Goal: Navigation & Orientation: Find specific page/section

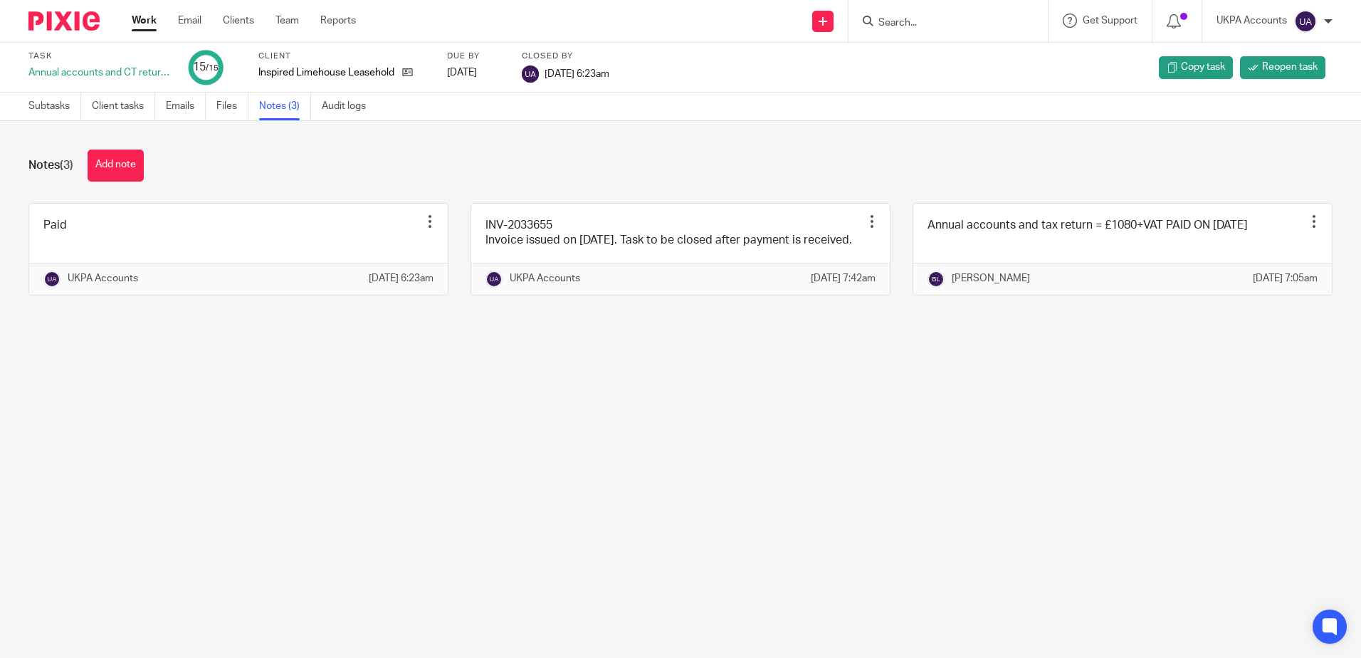
click at [957, 11] on div at bounding box center [948, 21] width 199 height 42
click at [955, 18] on input "Search" at bounding box center [941, 23] width 128 height 13
paste input "Perfectionist Cleaning Services Ltd"
type input "Perfectionist Cleaning Services Ltd"
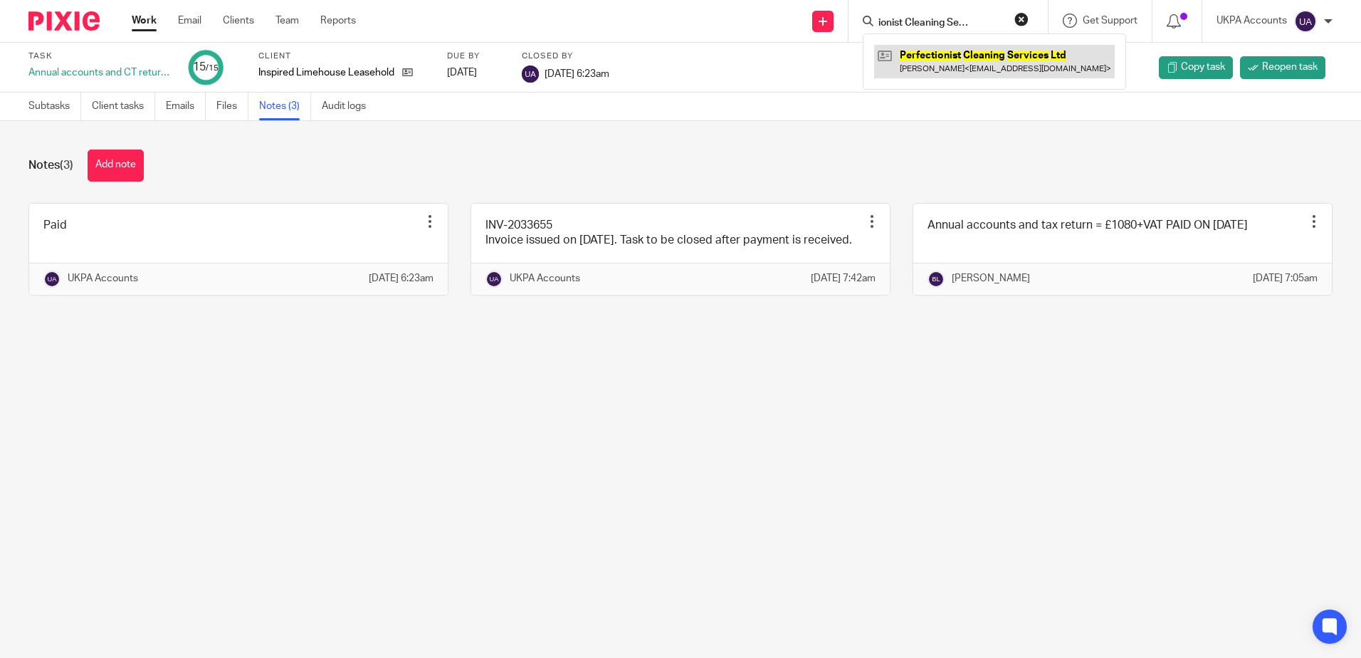
scroll to position [0, 0]
click at [1009, 63] on link at bounding box center [994, 61] width 241 height 33
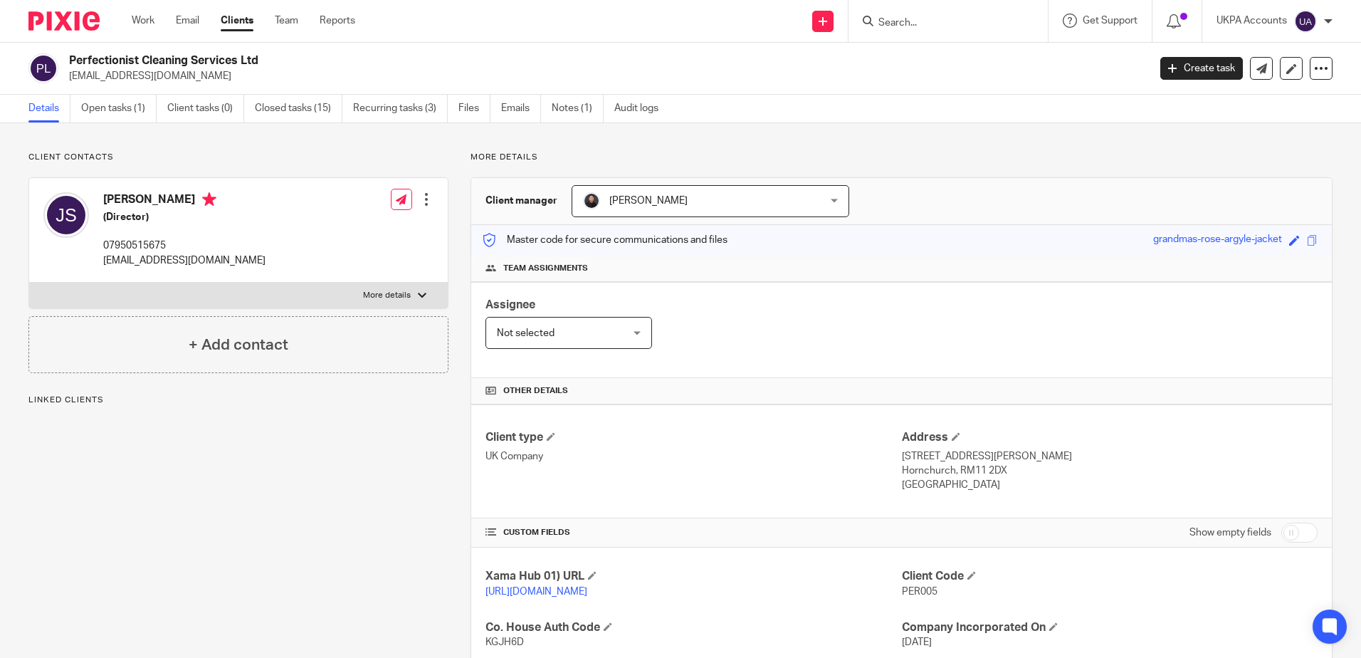
click at [323, 434] on div "Client contacts Jacqueline Searle (Director) 07950515675 searlepcs@aol.com Edit…" at bounding box center [227, 540] width 442 height 776
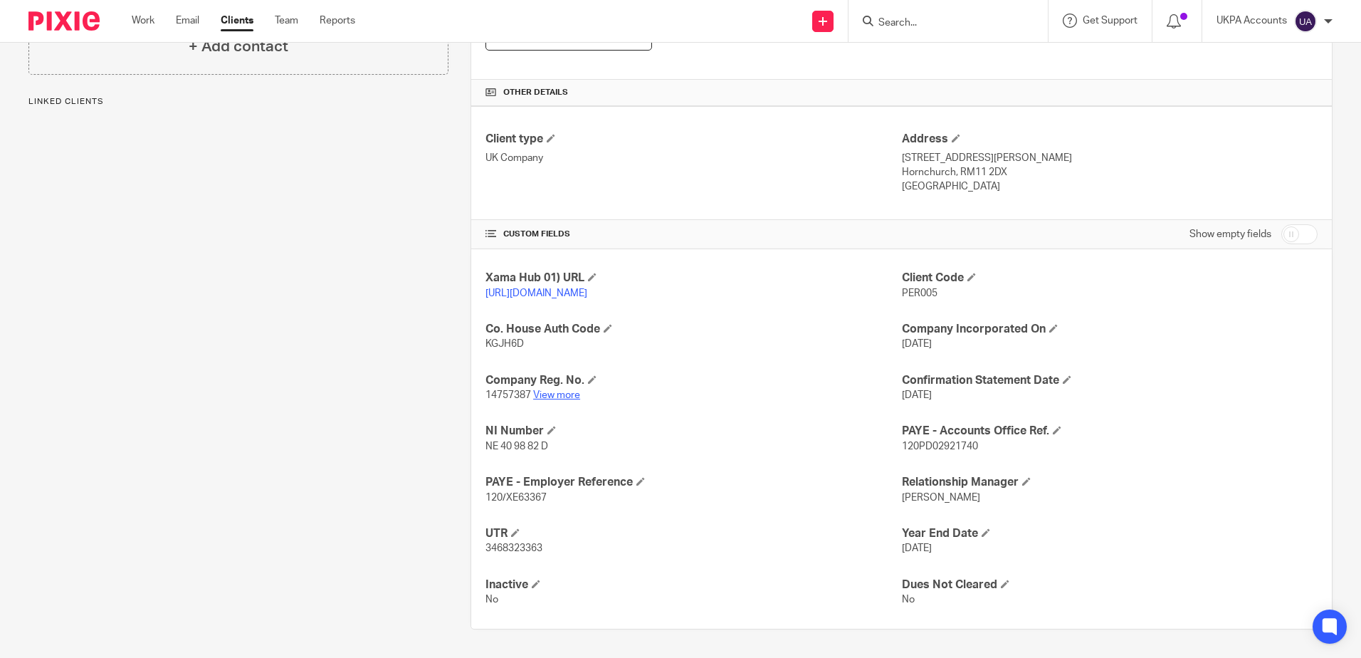
click at [560, 394] on link "View more" at bounding box center [556, 395] width 47 height 10
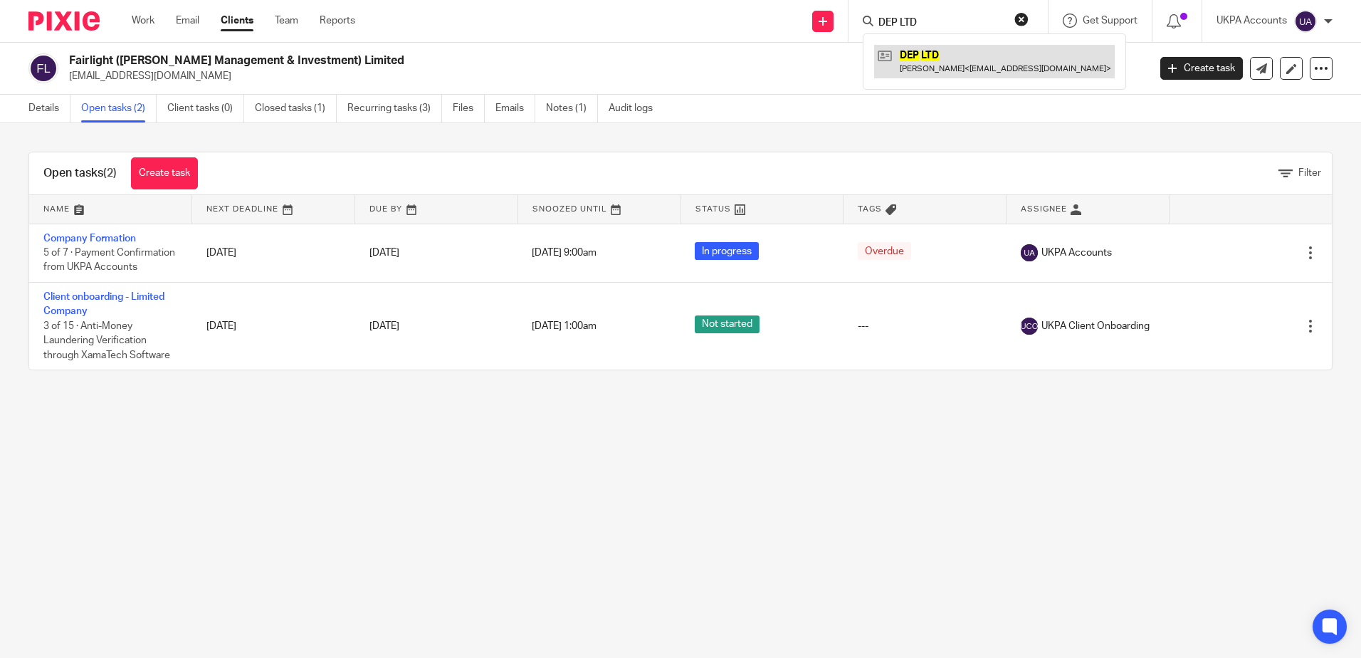
type input "DEP LTD"
click at [922, 61] on link at bounding box center [994, 61] width 241 height 33
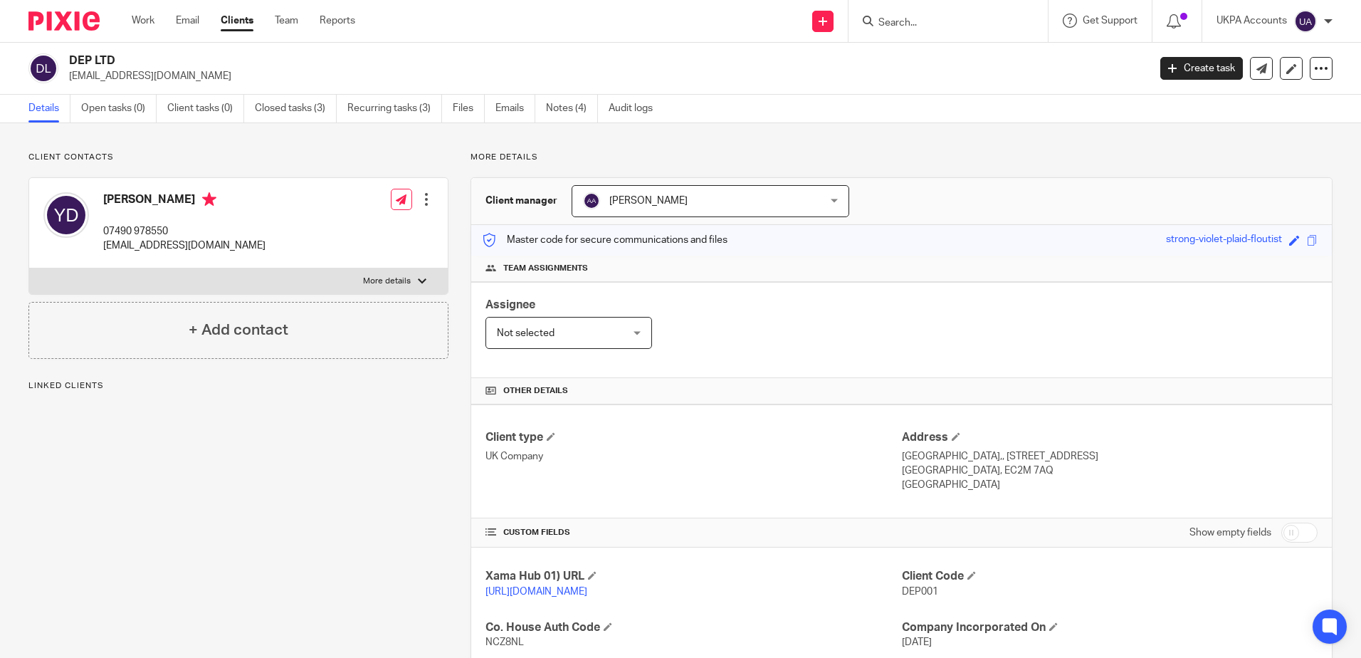
click at [235, 472] on div "Client contacts [PERSON_NAME] 07490 978550 [EMAIL_ADDRESS][DOMAIN_NAME] Edit co…" at bounding box center [227, 489] width 442 height 674
drag, startPoint x: 261, startPoint y: 105, endPoint x: 355, endPoint y: 236, distance: 161.2
click at [261, 105] on link "Closed tasks (3)" at bounding box center [296, 109] width 82 height 28
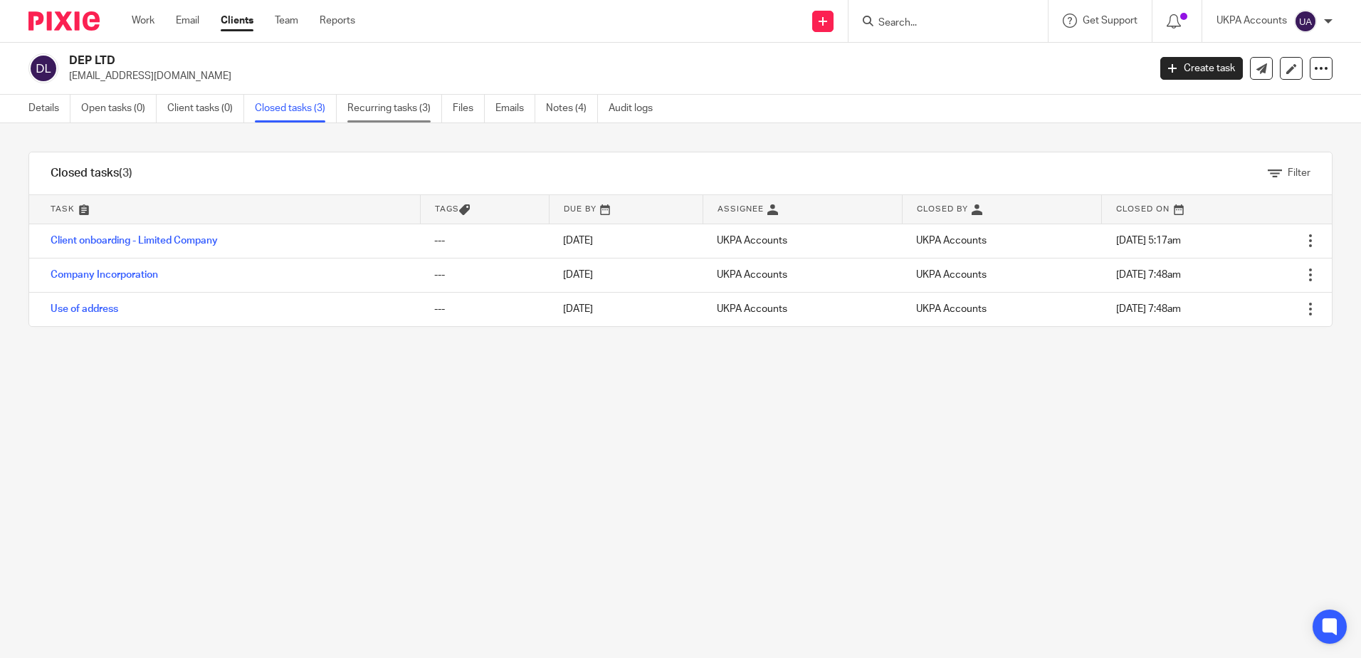
click at [392, 119] on link "Recurring tasks (3)" at bounding box center [394, 109] width 95 height 28
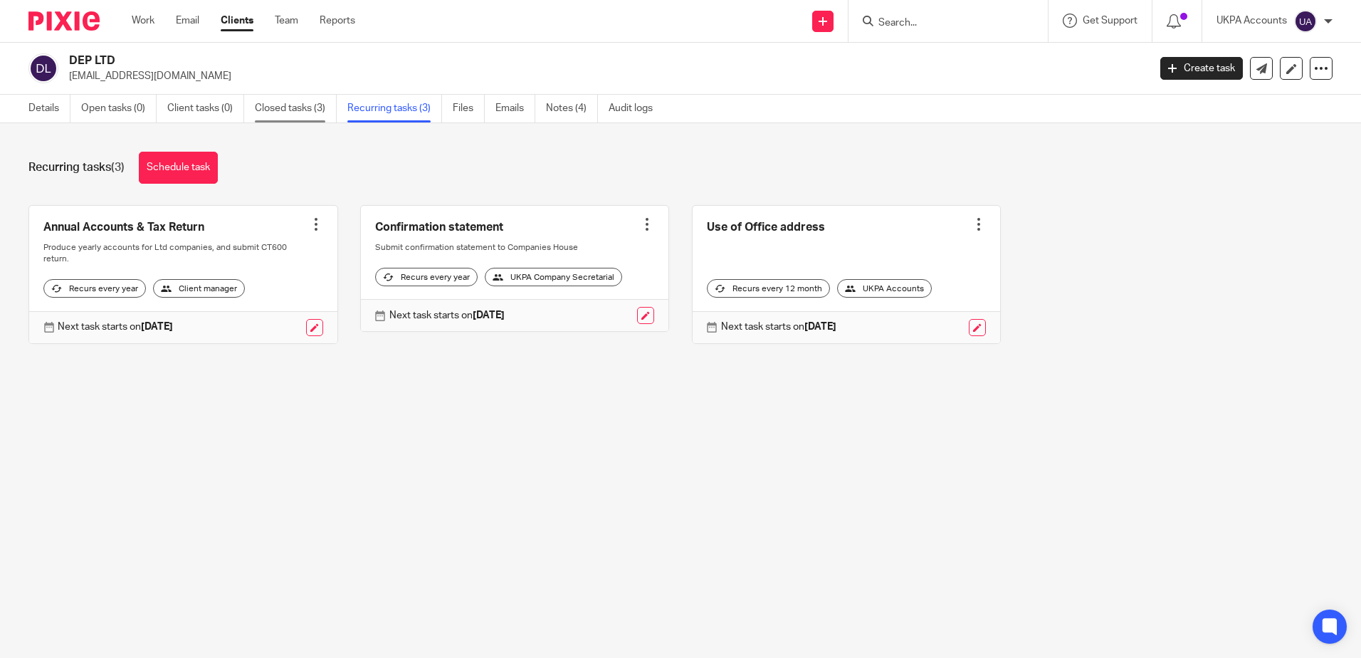
click at [298, 96] on link "Closed tasks (3)" at bounding box center [296, 109] width 82 height 28
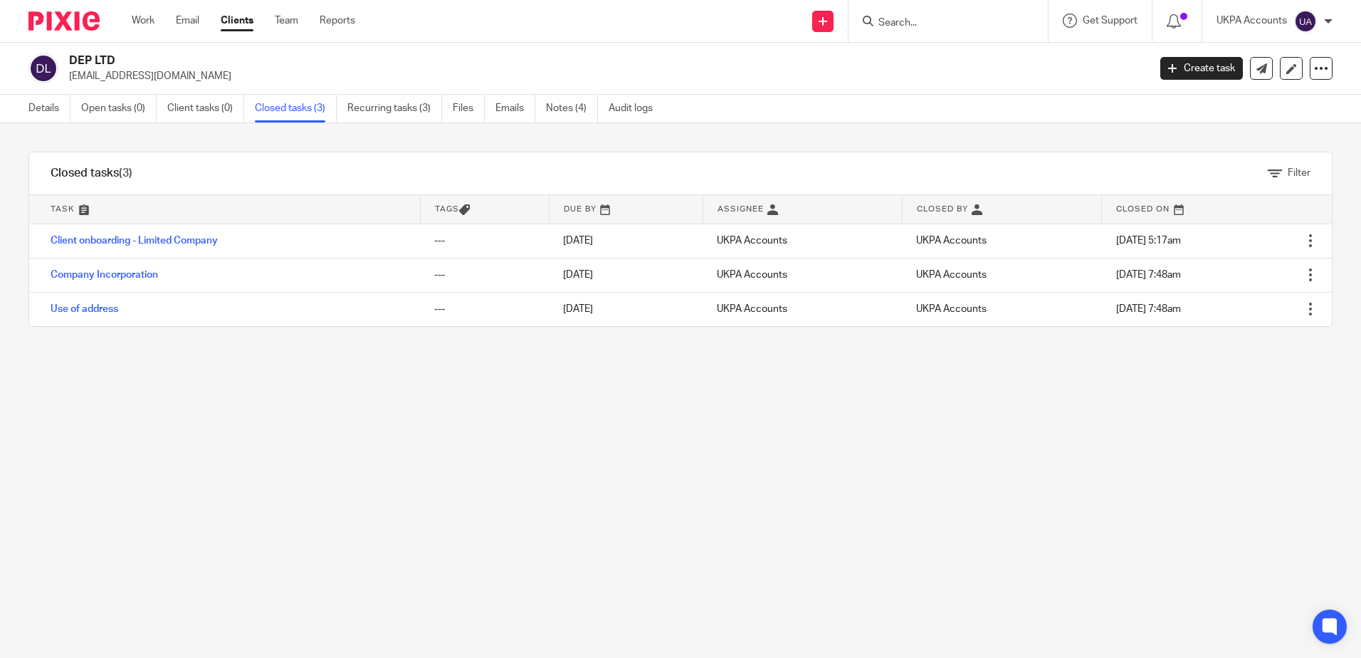
drag, startPoint x: 925, startPoint y: 31, endPoint x: 930, endPoint y: 19, distance: 13.1
click at [925, 31] on div at bounding box center [948, 21] width 199 height 42
click at [933, 17] on input "Search" at bounding box center [941, 23] width 128 height 13
paste input "37 WARD STREET"
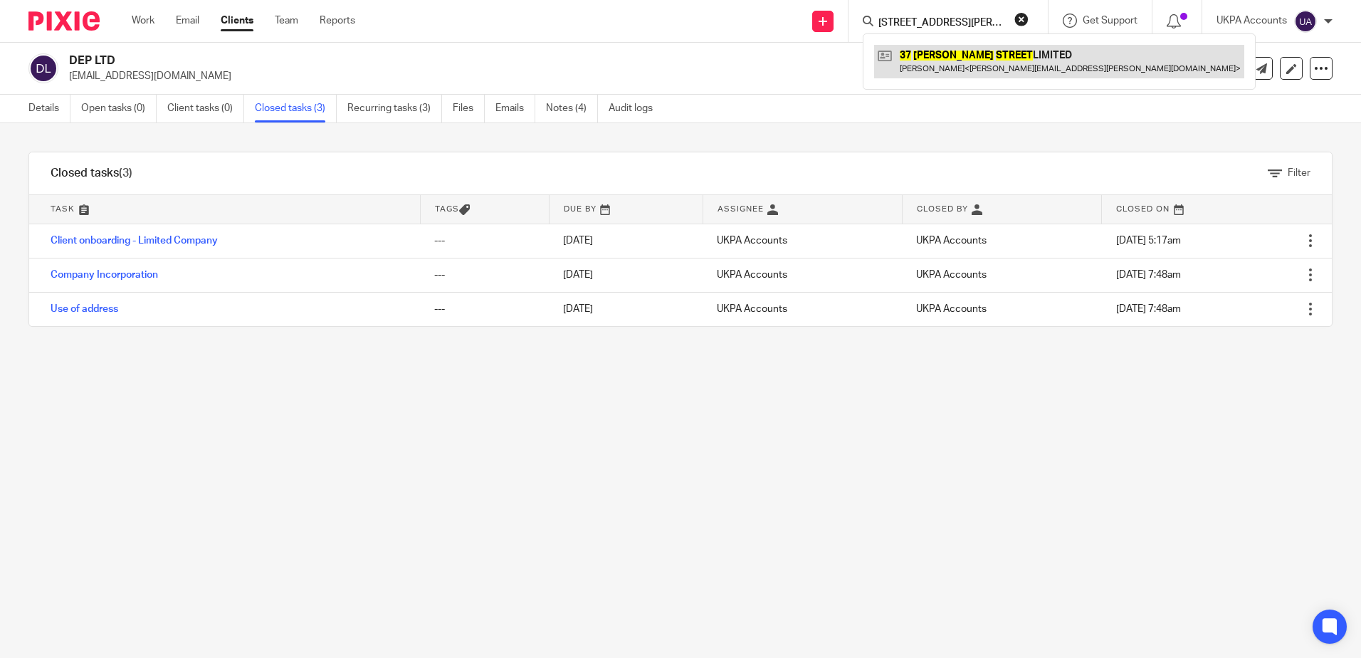
type input "37 WARD STREET"
click at [932, 70] on link at bounding box center [1059, 61] width 370 height 33
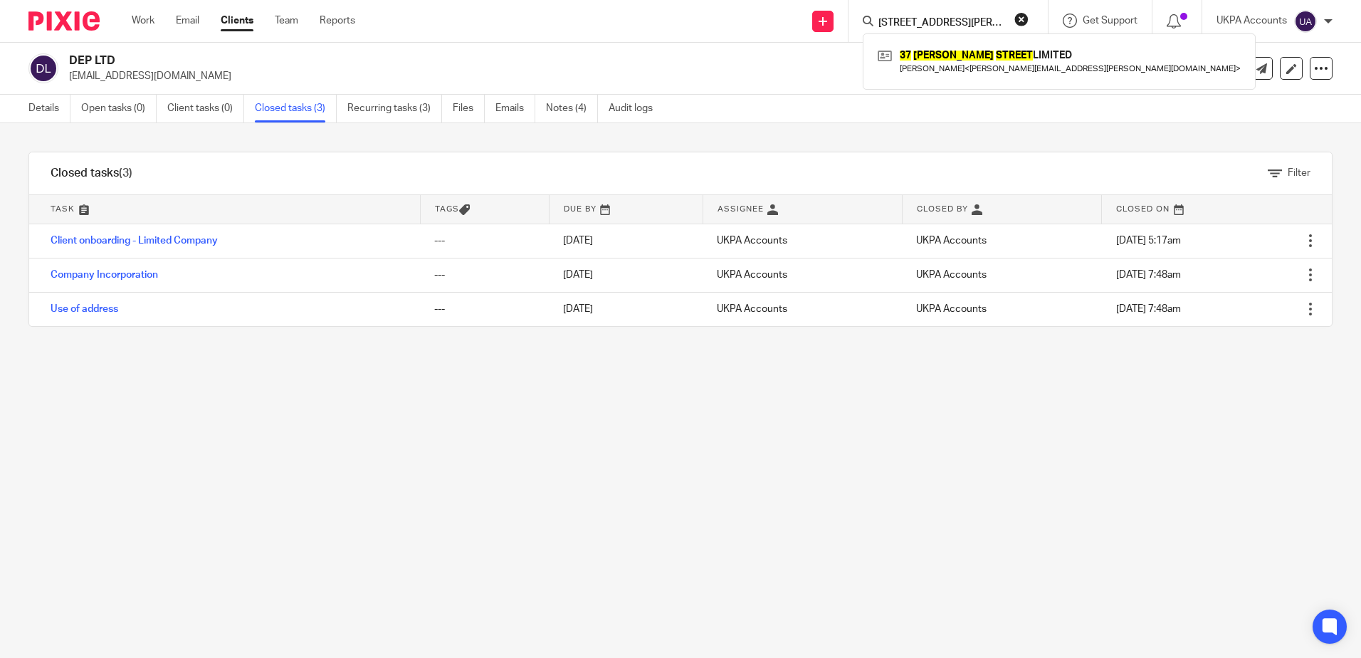
click at [758, 387] on div "Filter tasks Only show tasks matching all of these conditions 1 Task name Is Is…" at bounding box center [680, 390] width 1361 height 535
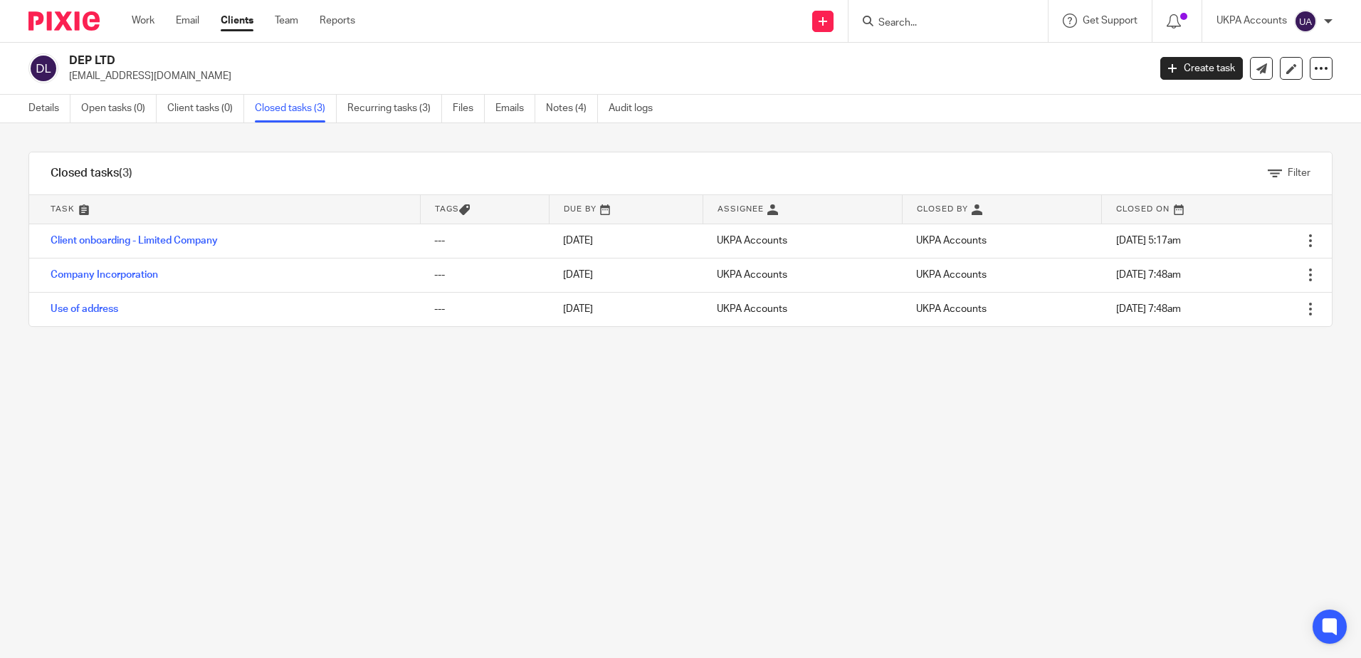
click at [943, 29] on input "Search" at bounding box center [941, 23] width 128 height 13
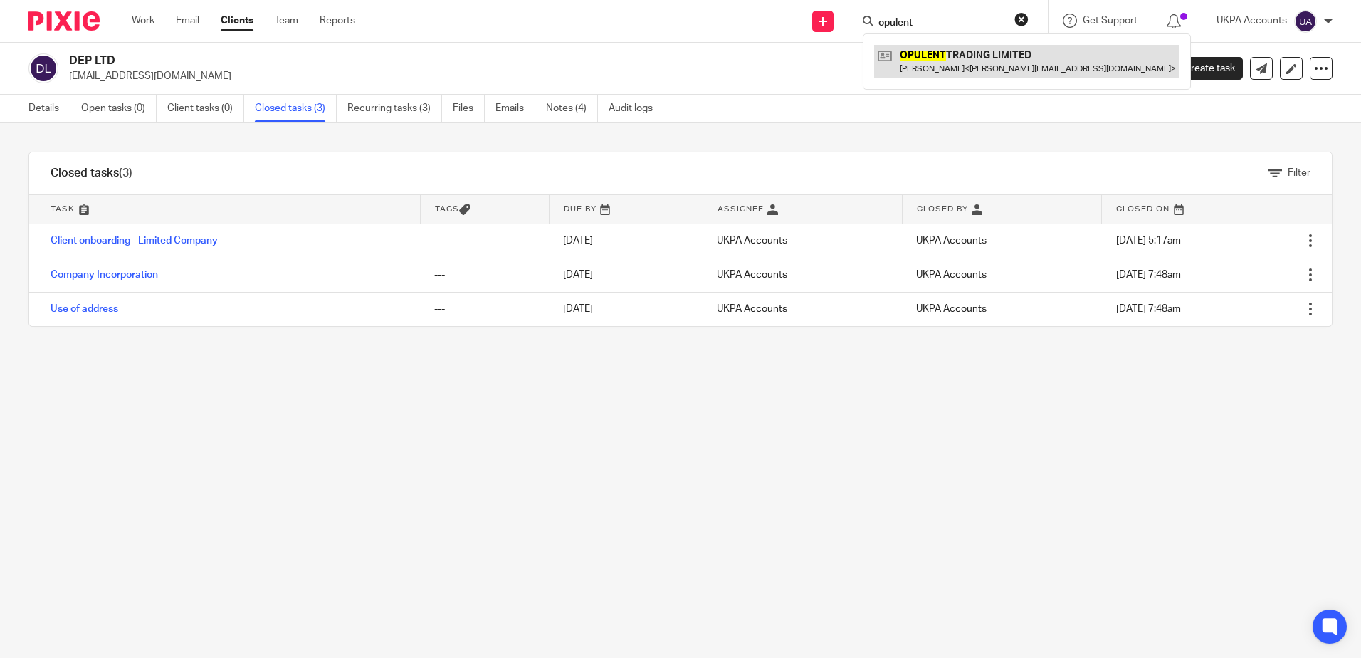
type input "opulent"
click at [948, 61] on link at bounding box center [1026, 61] width 305 height 33
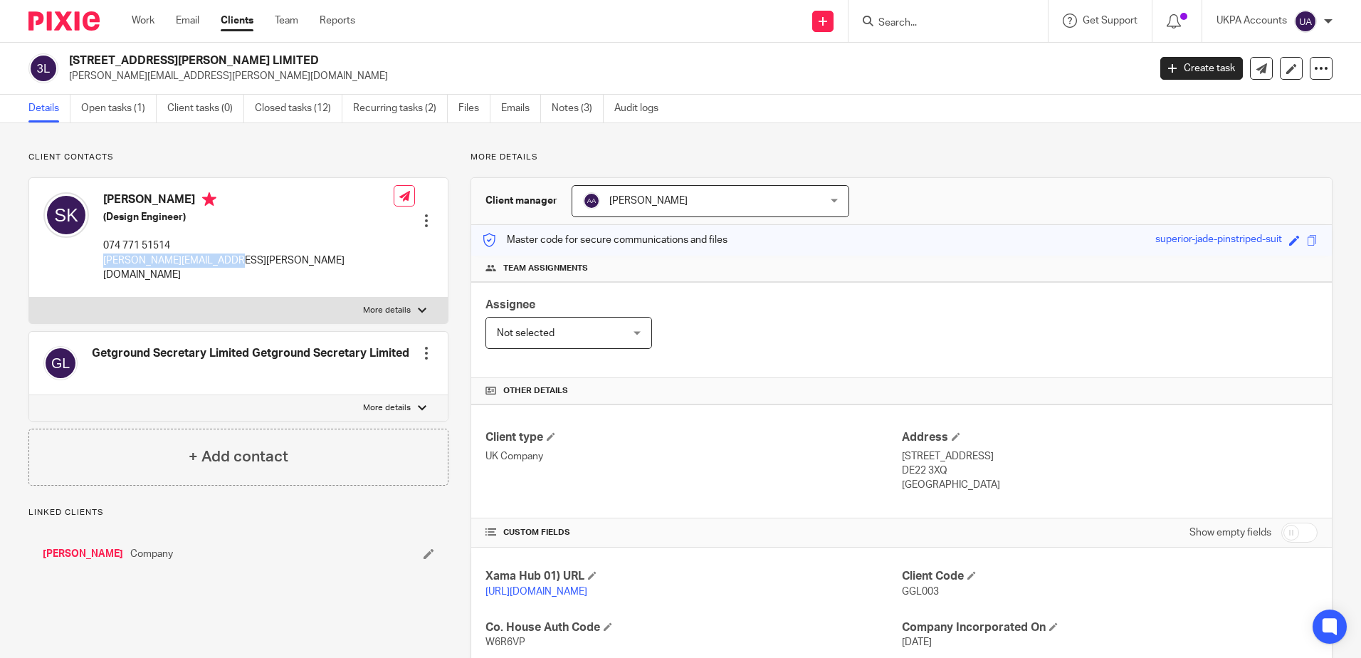
drag, startPoint x: 98, startPoint y: 263, endPoint x: 240, endPoint y: 265, distance: 142.4
click at [240, 265] on div "[PERSON_NAME] (Design Engineer) 074 771 51514 [PERSON_NAME][EMAIL_ADDRESS][PERS…" at bounding box center [238, 237] width 419 height 119
copy p "[PERSON_NAME][EMAIL_ADDRESS][PERSON_NAME][DOMAIN_NAME]"
click at [936, 31] on div at bounding box center [948, 21] width 199 height 42
click at [939, 19] on input "Search" at bounding box center [941, 23] width 128 height 13
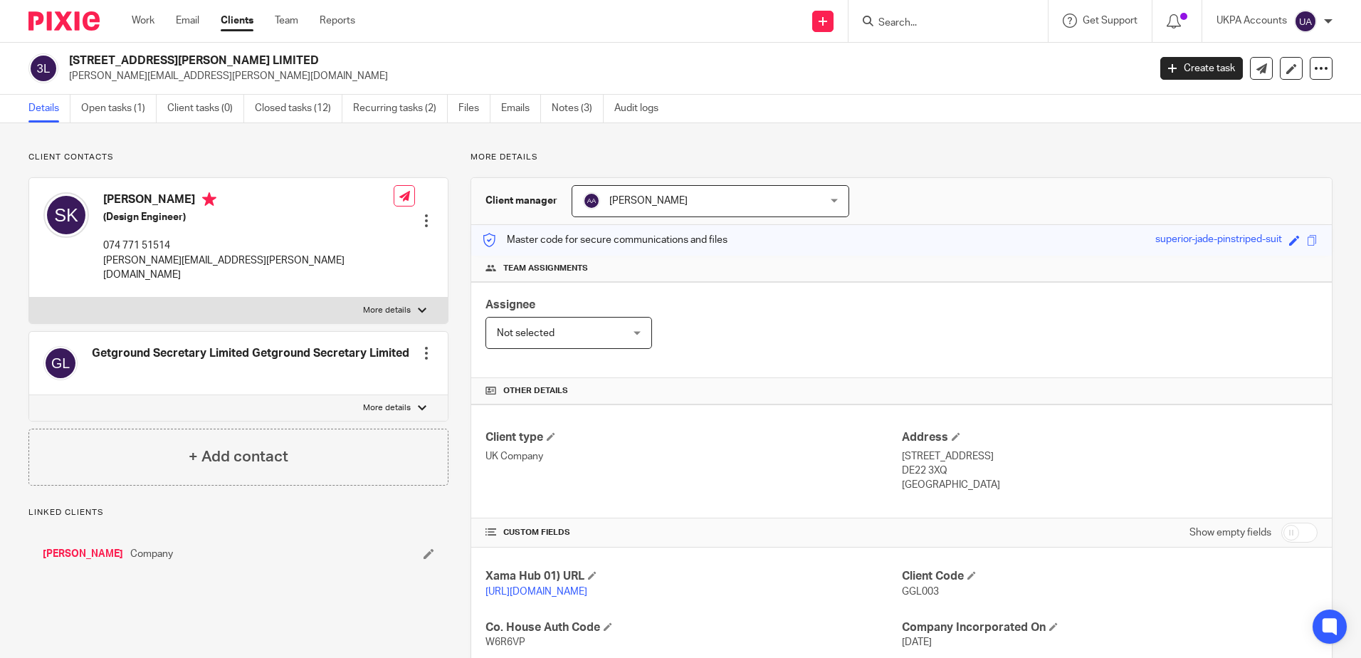
paste input "[PERSON_NAME][EMAIL_ADDRESS][PERSON_NAME][DOMAIN_NAME]"
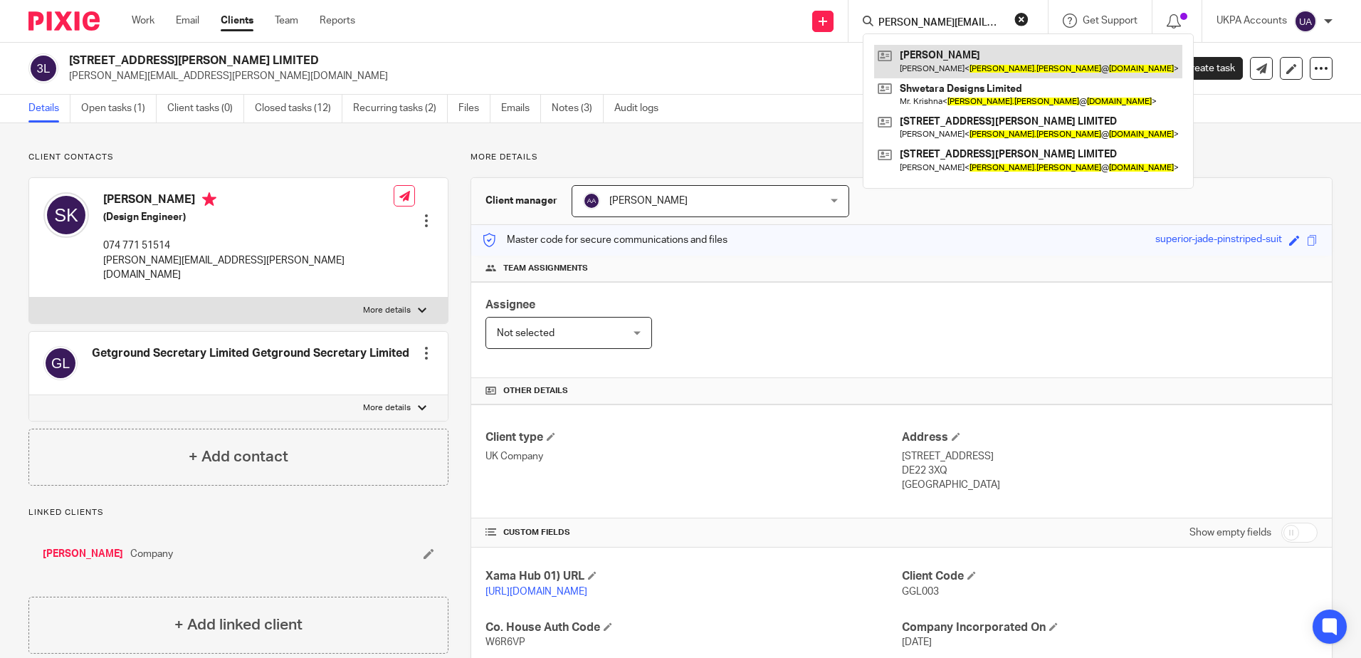
type input "[PERSON_NAME][EMAIL_ADDRESS][PERSON_NAME][DOMAIN_NAME]"
click at [936, 66] on link at bounding box center [1028, 61] width 308 height 33
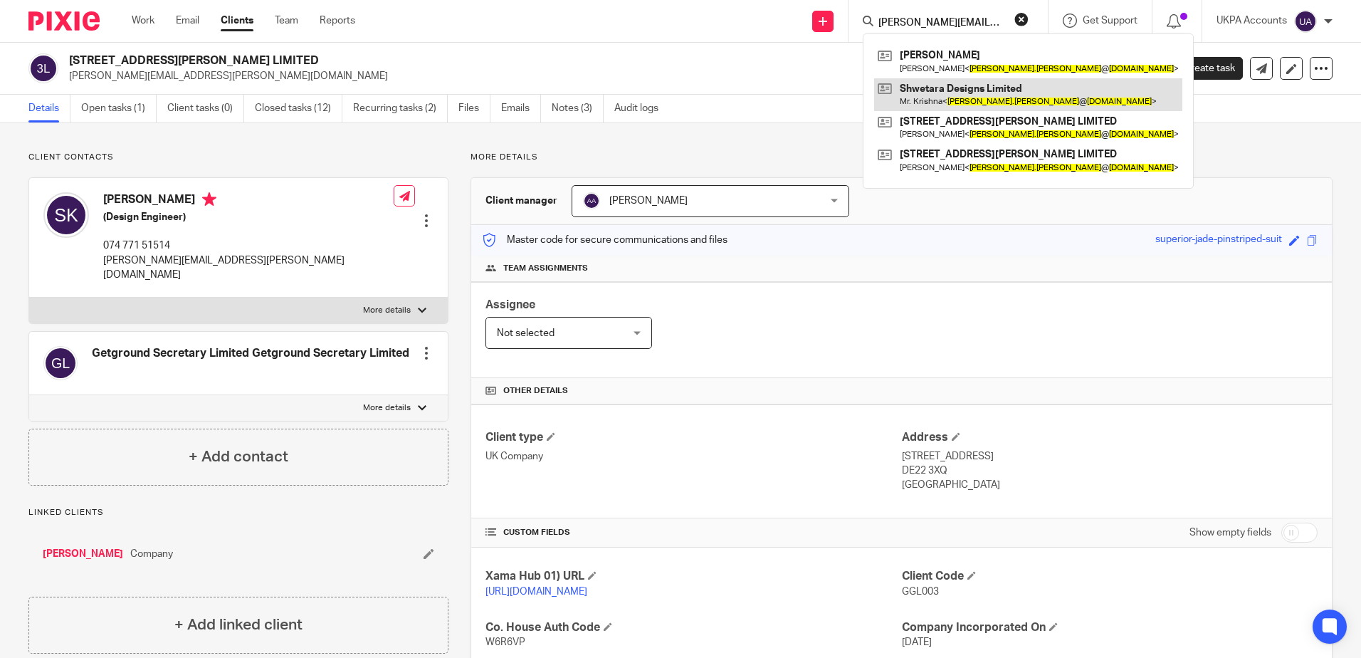
click at [949, 99] on link at bounding box center [1028, 94] width 308 height 33
click at [715, 155] on p "More details" at bounding box center [902, 157] width 862 height 11
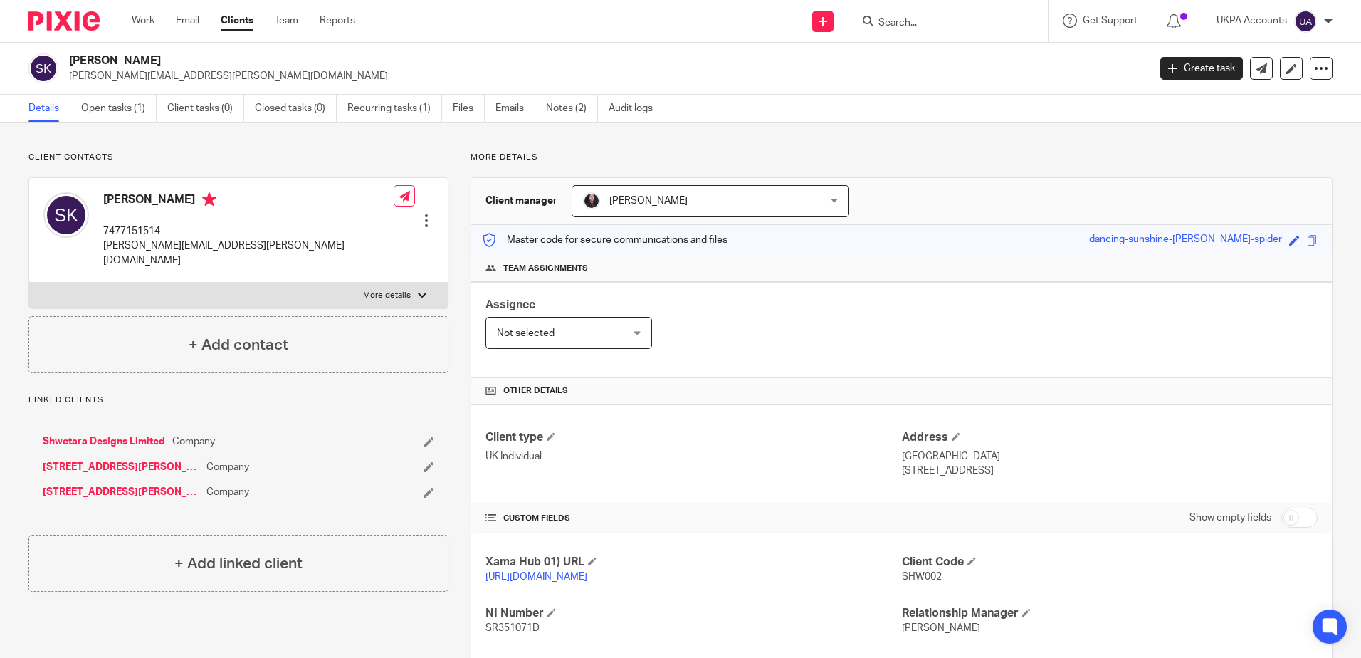
click at [961, 15] on form at bounding box center [953, 21] width 152 height 18
click at [946, 31] on div at bounding box center [948, 21] width 199 height 42
click at [946, 25] on input "Search" at bounding box center [941, 23] width 128 height 13
drag, startPoint x: 66, startPoint y: 55, endPoint x: 194, endPoint y: 61, distance: 128.3
click at [193, 61] on div "[PERSON_NAME] Krishna [EMAIL_ADDRESS][PERSON_NAME][DOMAIN_NAME]" at bounding box center [583, 68] width 1111 height 30
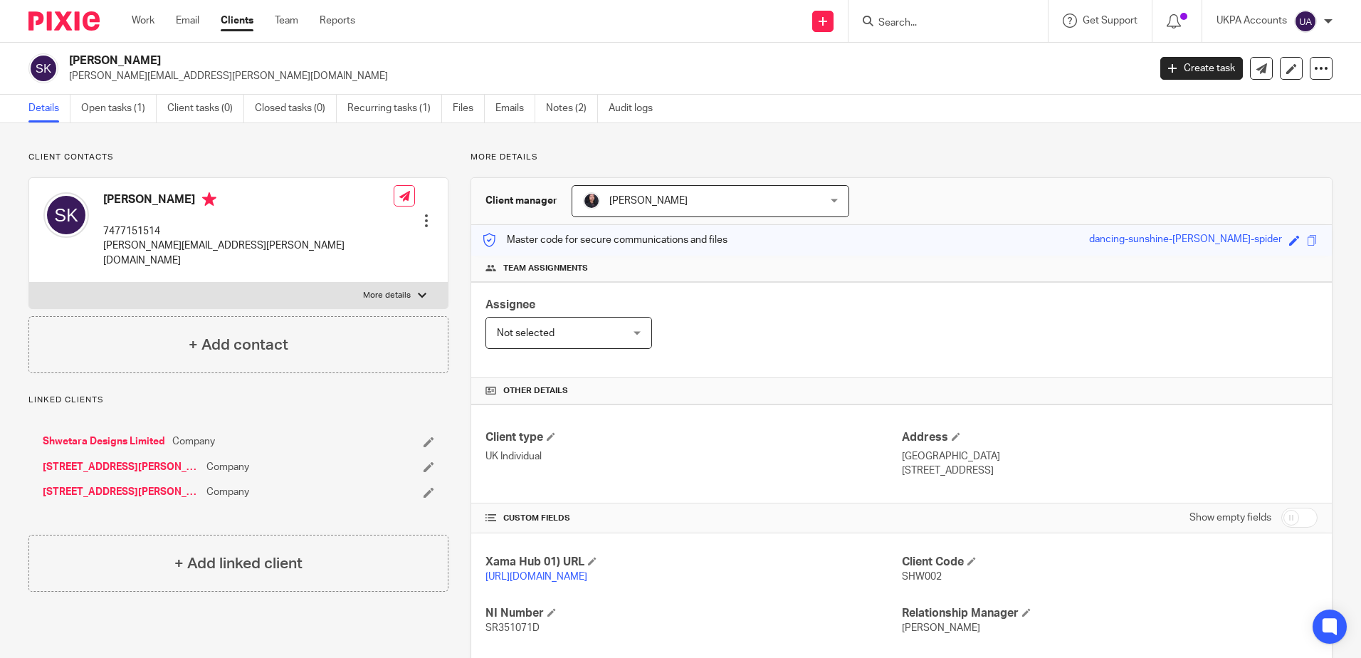
copy h2 "[PERSON_NAME]"
click at [253, 150] on div "Client contacts [PERSON_NAME] 7477151514 [PERSON_NAME][EMAIL_ADDRESS][PERSON_NA…" at bounding box center [680, 455] width 1361 height 665
click at [135, 108] on link "Open tasks (1)" at bounding box center [118, 109] width 75 height 28
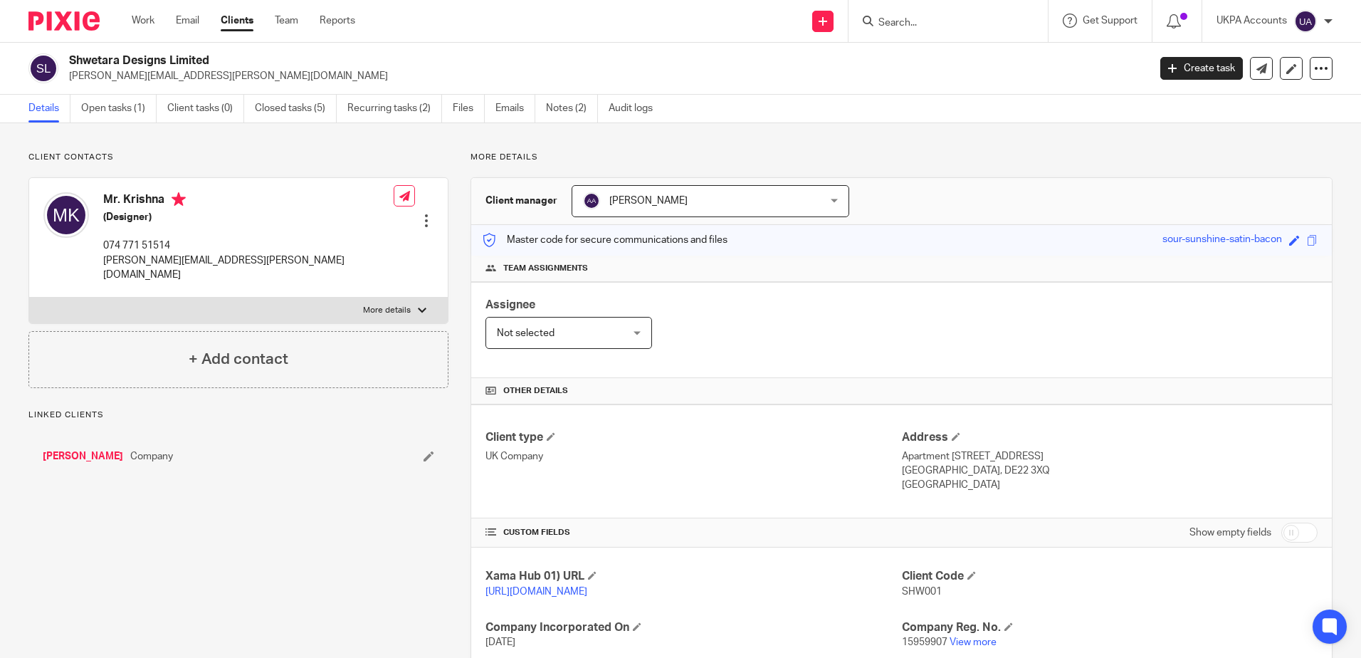
drag, startPoint x: 67, startPoint y: 58, endPoint x: 226, endPoint y: 65, distance: 159.6
click at [226, 65] on div "Shwetara Designs Limited shwetabh.saket@gmail.com" at bounding box center [583, 68] width 1111 height 30
copy h2 "Shwetara Designs Limited"
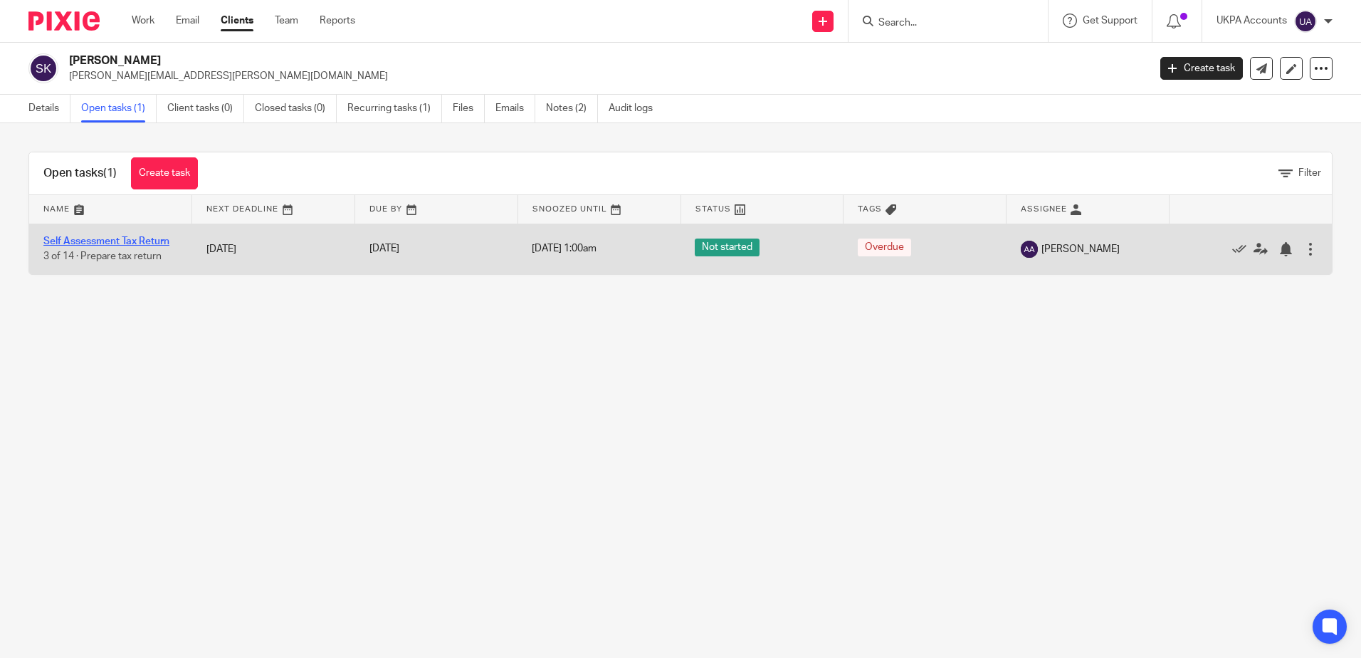
click at [158, 239] on link "Self Assessment Tax Return" at bounding box center [106, 241] width 126 height 10
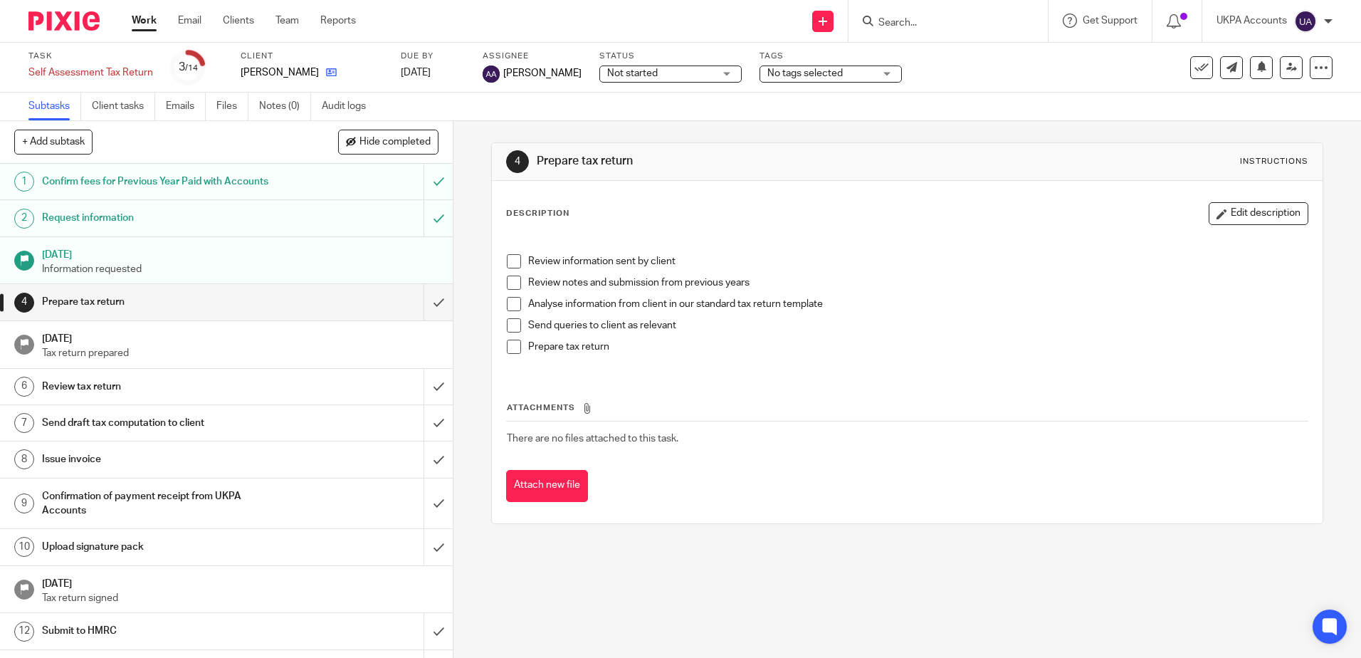
click at [329, 66] on link at bounding box center [328, 73] width 18 height 14
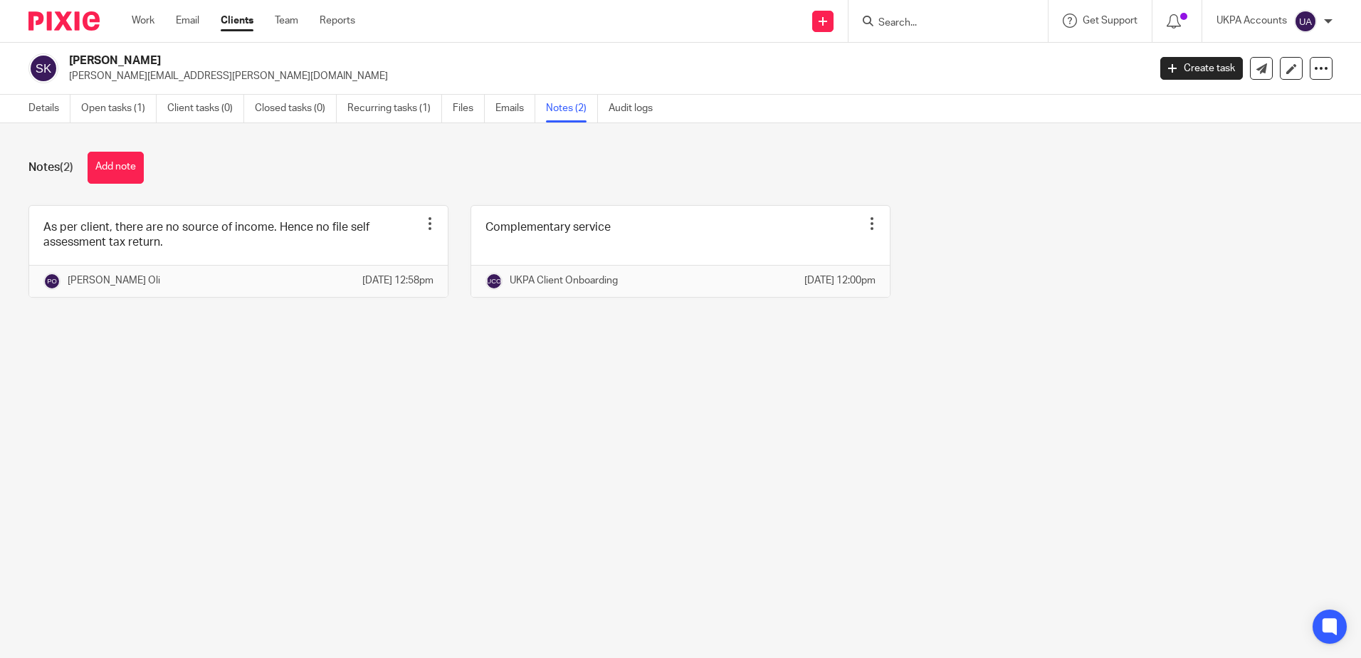
click at [640, 437] on main "Shwetabh Krishna shwetabh.saket@gmail.com Create task Update from Companies Hou…" at bounding box center [680, 329] width 1361 height 658
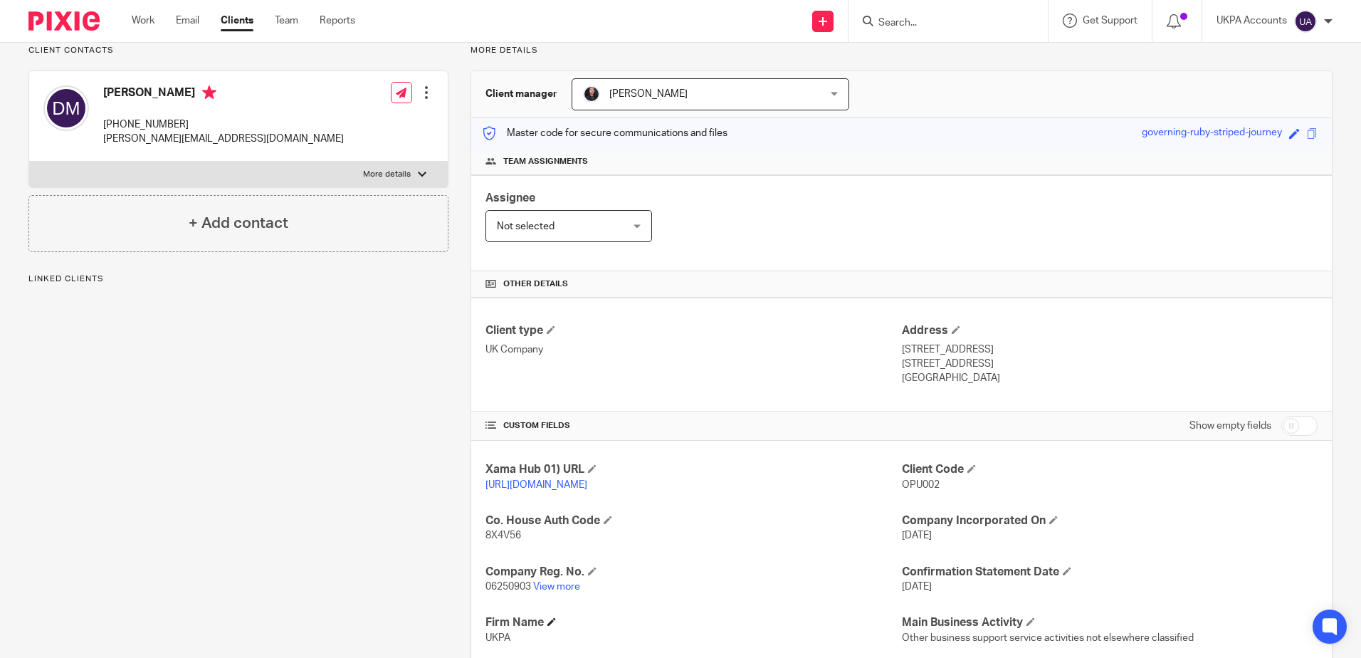
scroll to position [214, 0]
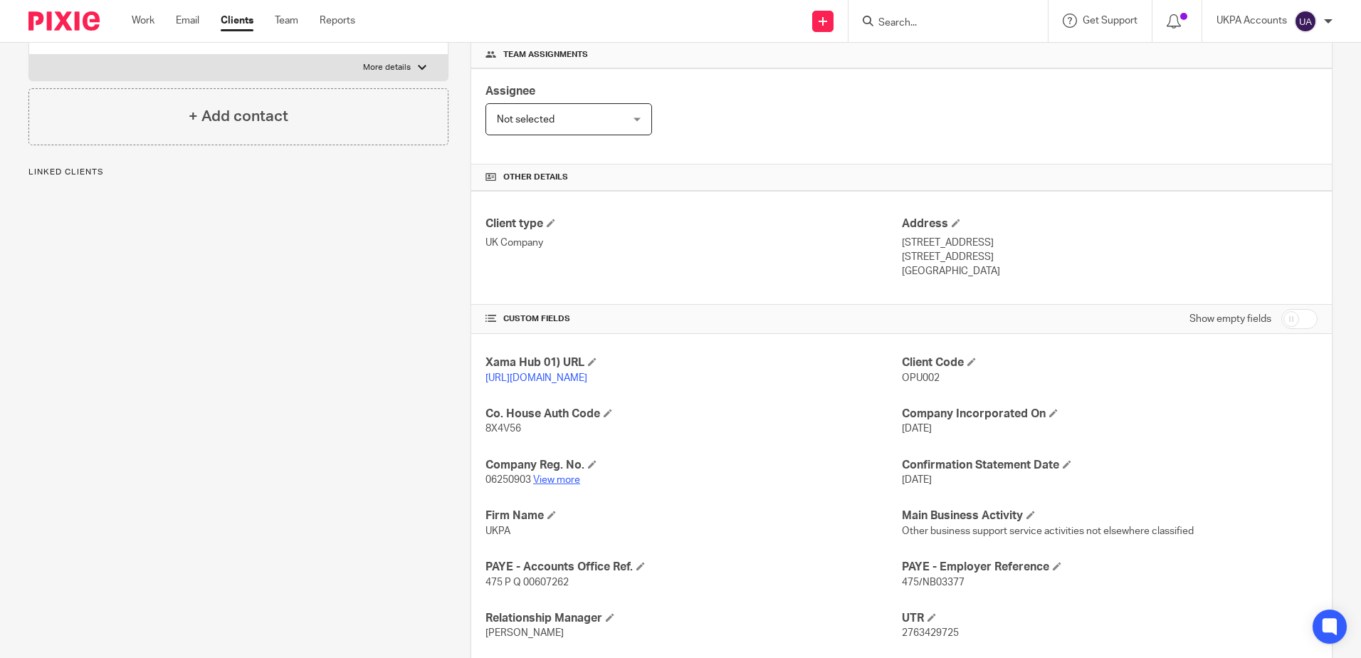
click at [539, 485] on link "View more" at bounding box center [556, 480] width 47 height 10
click at [944, 21] on input "Search" at bounding box center [941, 23] width 128 height 13
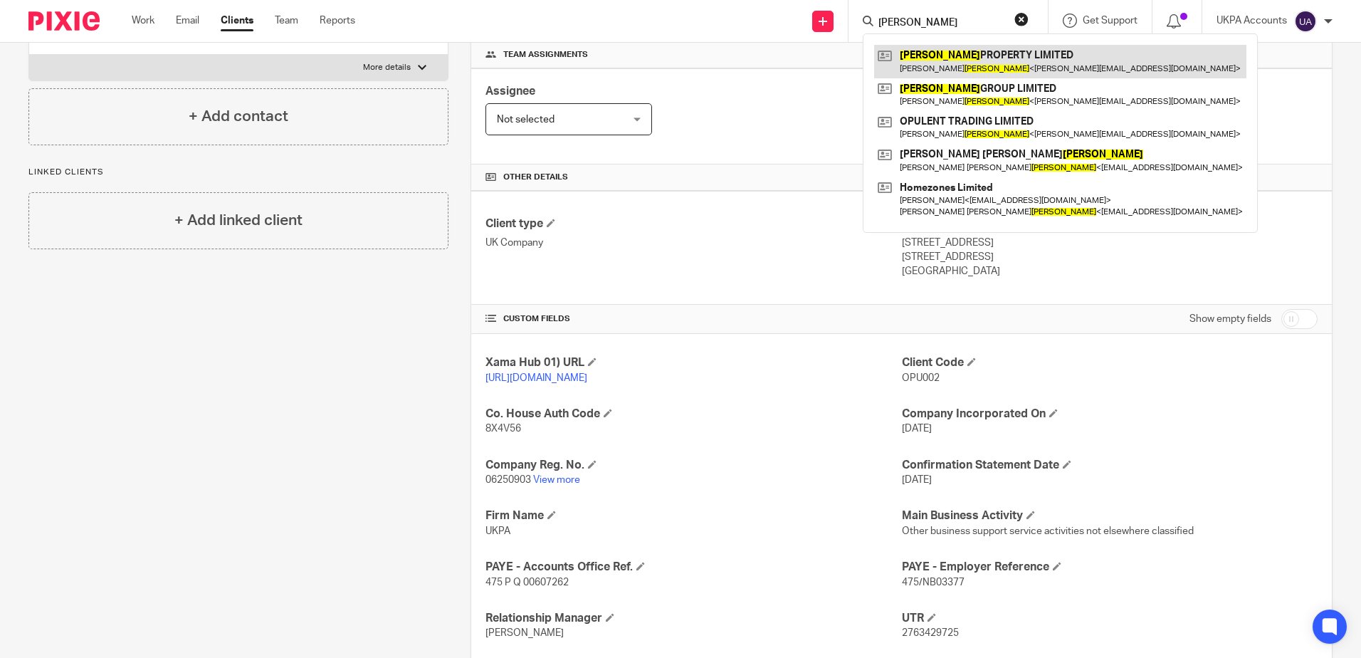
type input "mcmullan"
click at [944, 56] on link at bounding box center [1060, 61] width 372 height 33
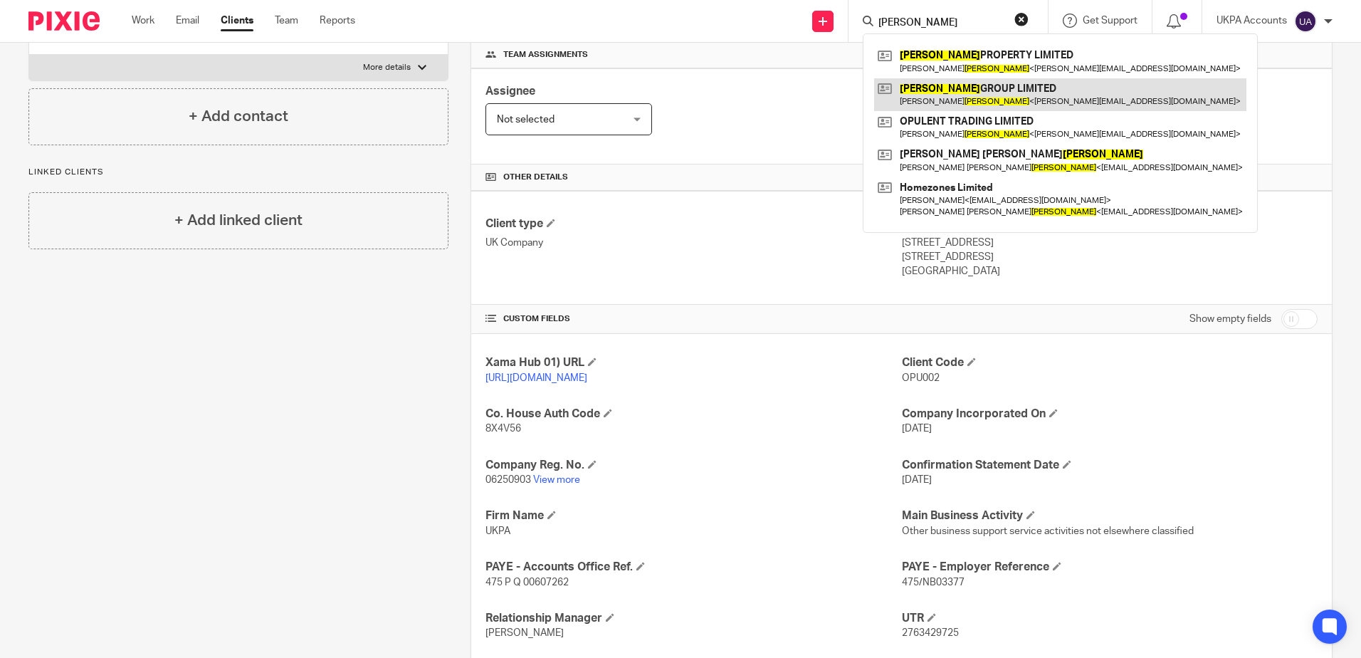
click at [939, 90] on link at bounding box center [1060, 94] width 372 height 33
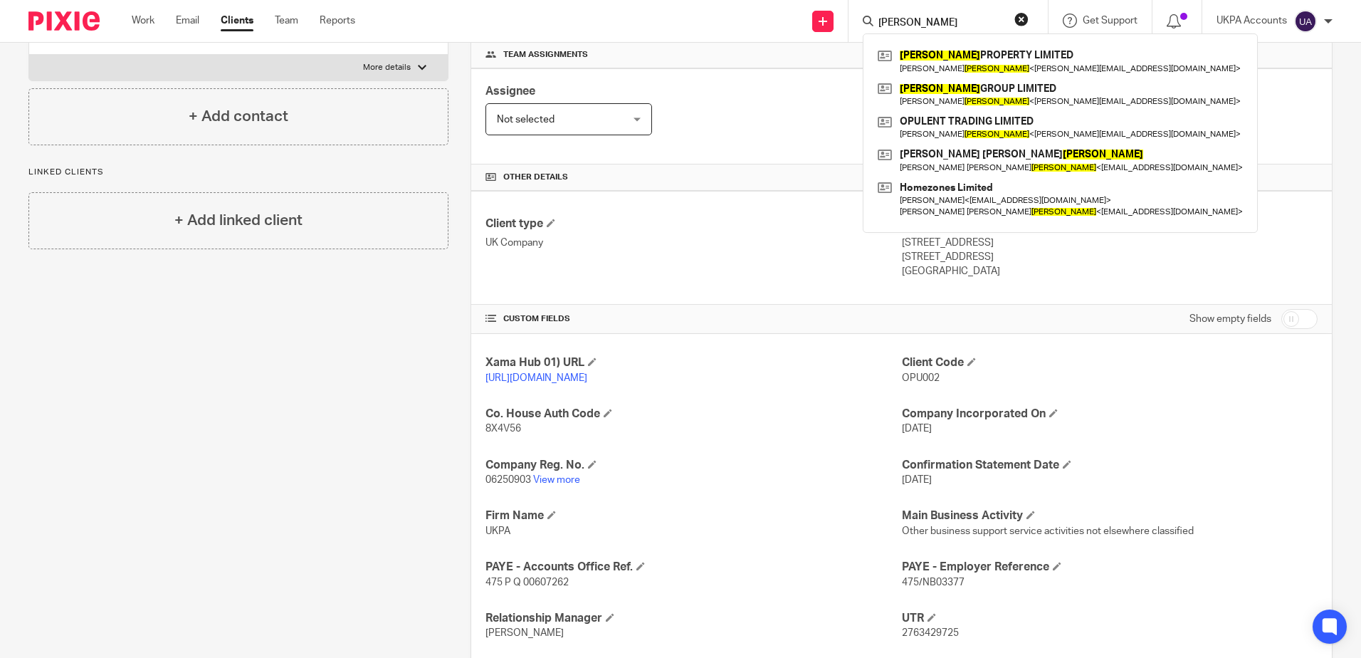
click at [776, 58] on h4 "Team assignments" at bounding box center [902, 54] width 832 height 11
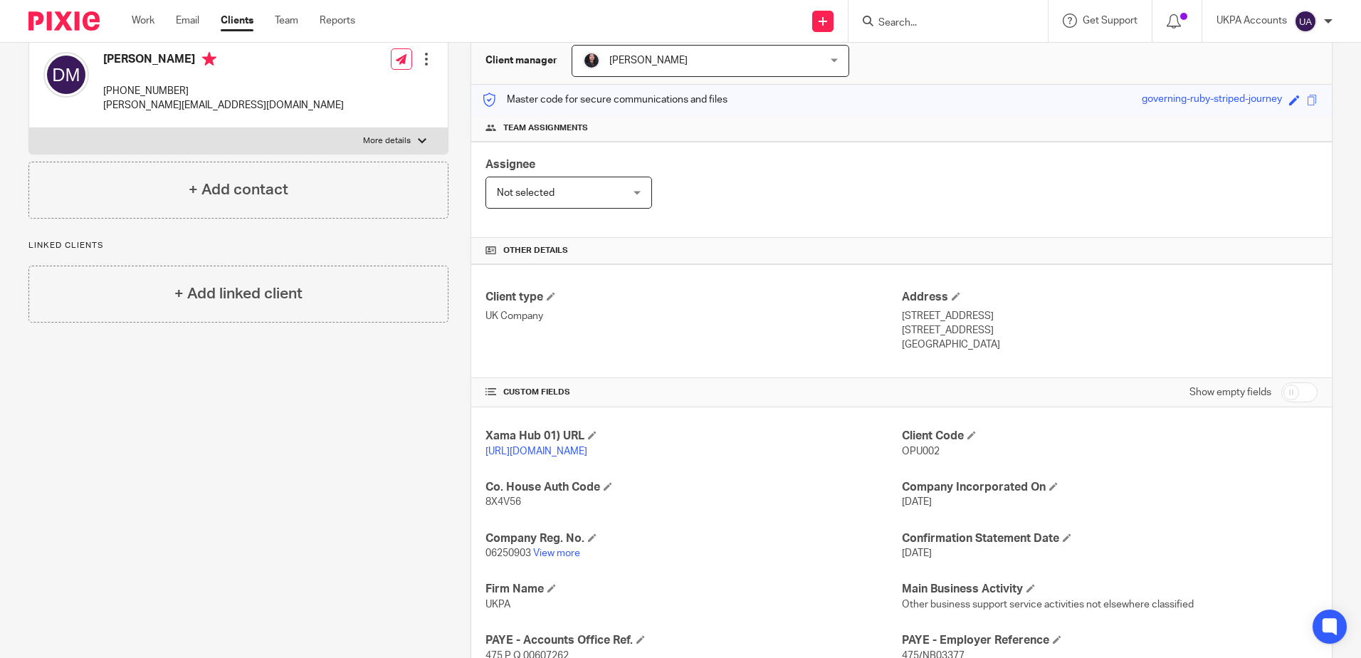
scroll to position [0, 0]
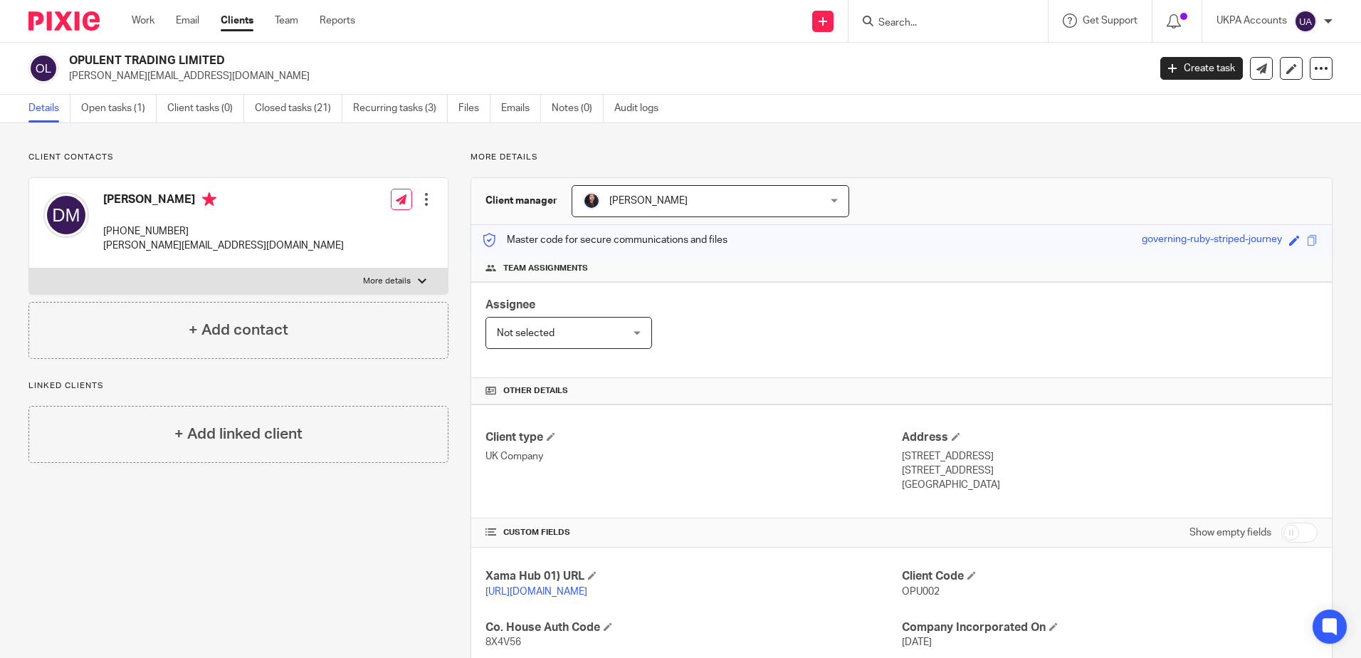
drag, startPoint x: 132, startPoint y: 103, endPoint x: 241, endPoint y: 169, distance: 128.1
click at [132, 103] on link "Open tasks (1)" at bounding box center [118, 109] width 75 height 28
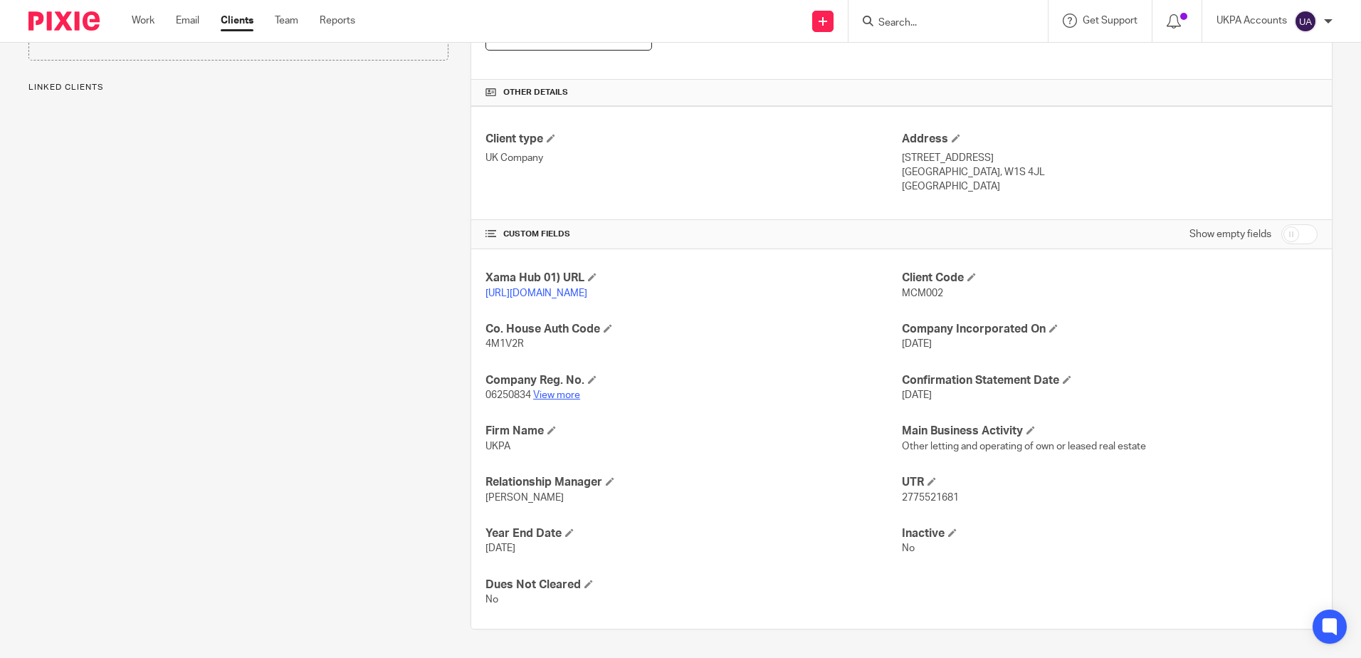
drag, startPoint x: 0, startPoint y: 0, endPoint x: 555, endPoint y: 396, distance: 681.5
click at [555, 396] on link "View more" at bounding box center [556, 395] width 47 height 10
click at [334, 352] on div "Client contacts David McMullan +44 7970808707 david@mcmullangroup.co.uk Edit co…" at bounding box center [227, 241] width 442 height 776
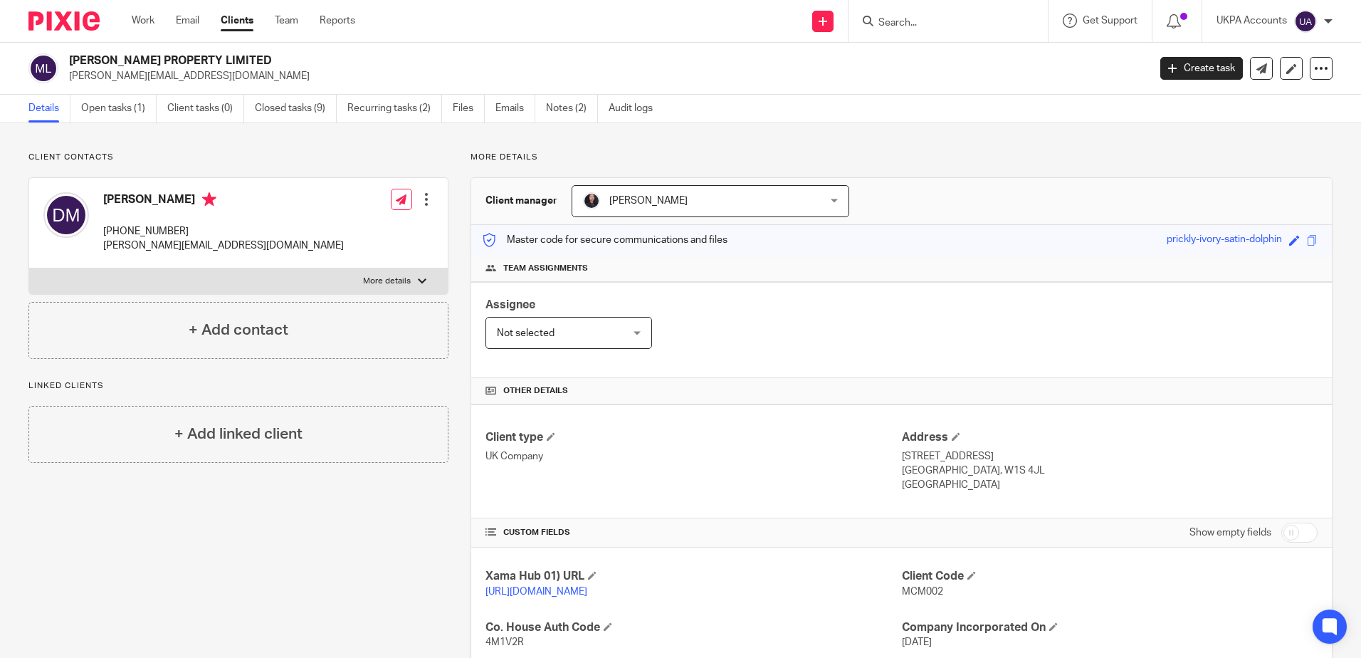
drag, startPoint x: 130, startPoint y: 100, endPoint x: 190, endPoint y: 163, distance: 87.1
click at [130, 100] on link "Open tasks (1)" at bounding box center [118, 109] width 75 height 28
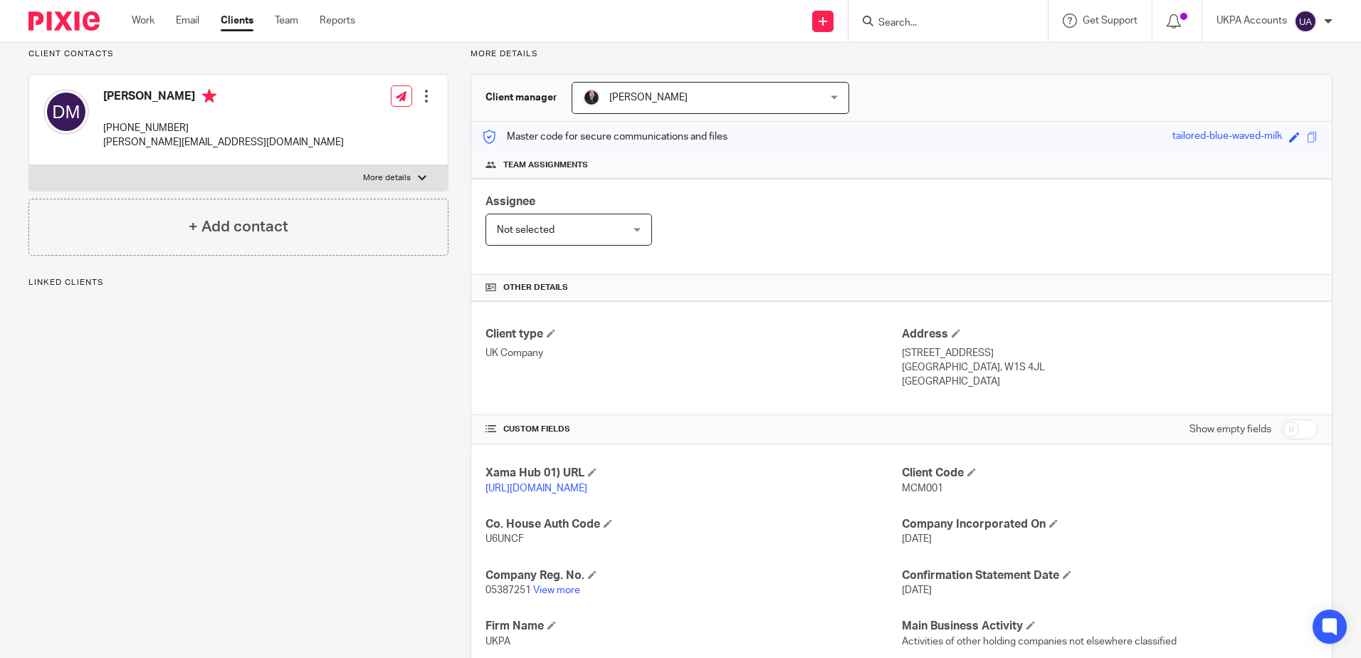
scroll to position [214, 0]
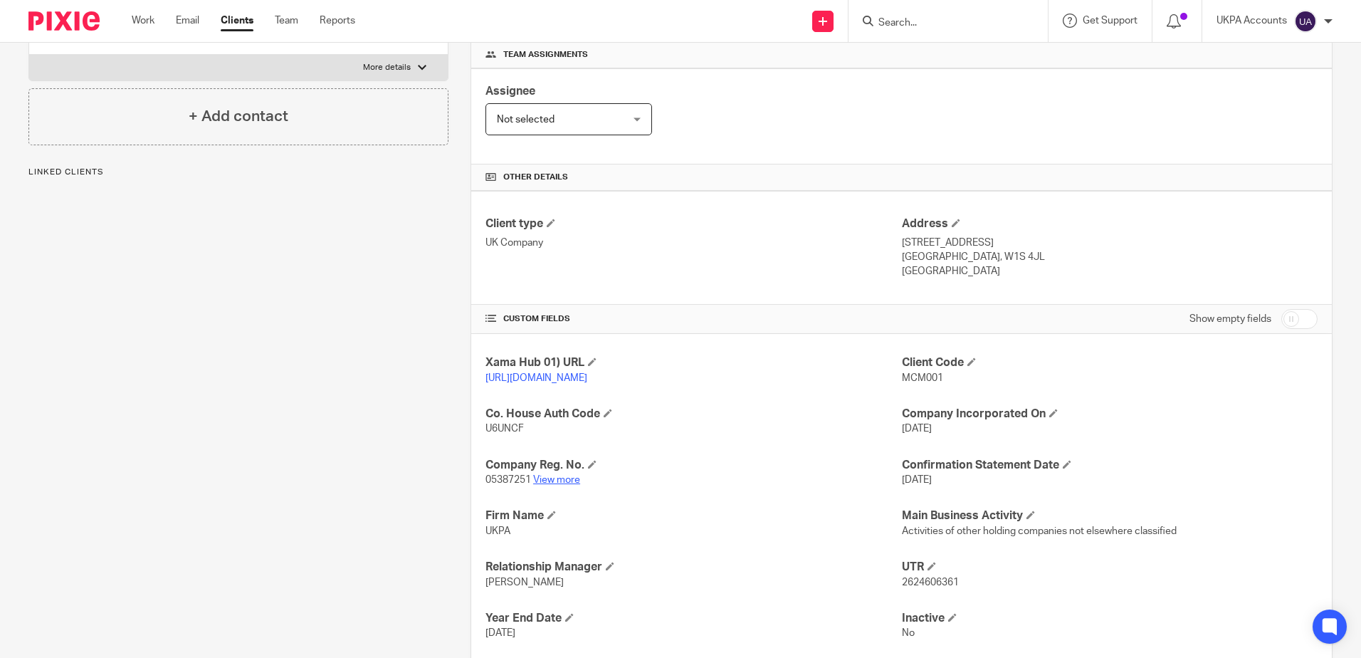
click at [565, 485] on link "View more" at bounding box center [556, 480] width 47 height 10
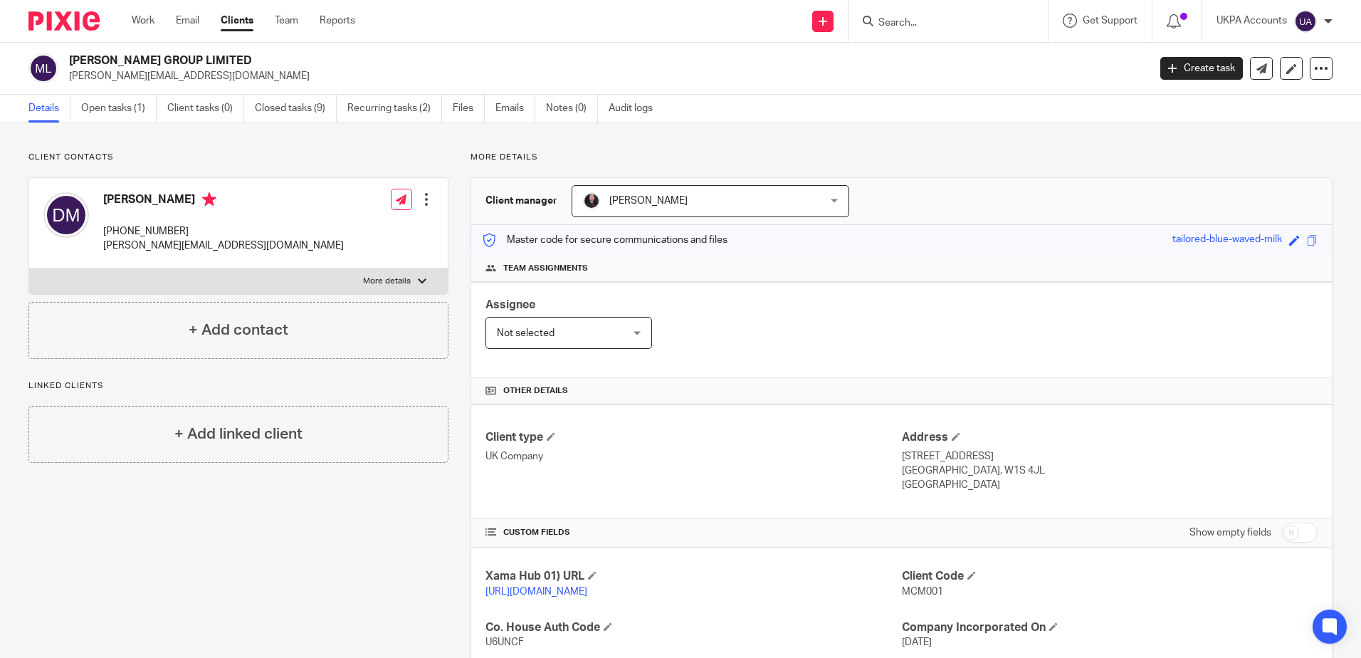
drag, startPoint x: 95, startPoint y: 108, endPoint x: 329, endPoint y: 206, distance: 253.7
click at [95, 108] on link "Open tasks (1)" at bounding box center [118, 109] width 75 height 28
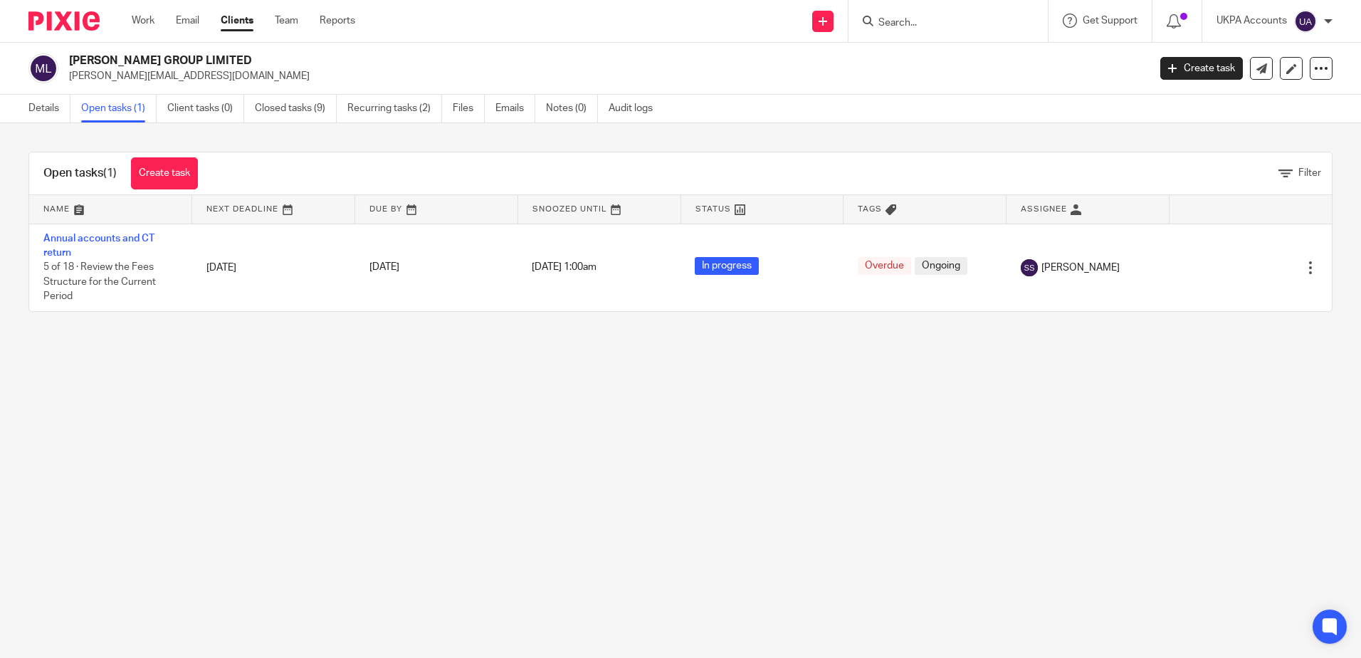
click at [89, 234] on link "Annual accounts and CT return" at bounding box center [98, 246] width 111 height 24
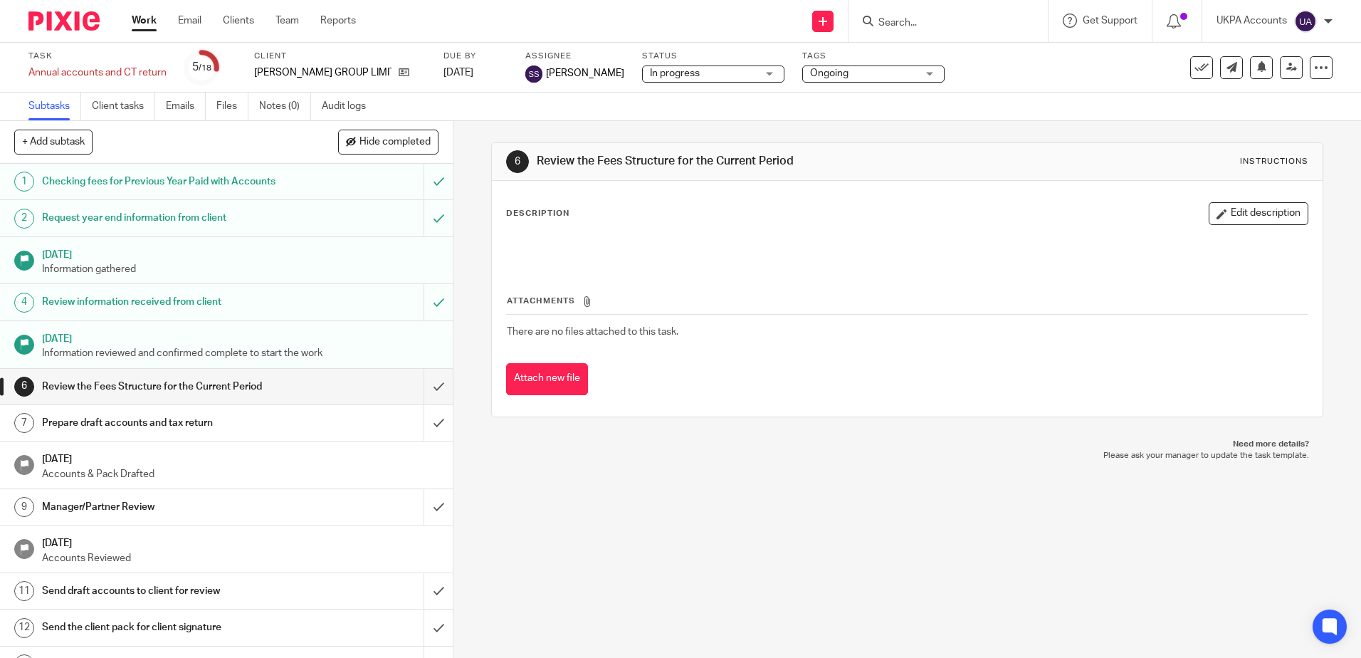
click at [552, 483] on div "6 Review the Fees Structure for the Current Period Instructions Description Edi…" at bounding box center [908, 389] width 908 height 537
click at [641, 471] on div "6 Review the Fees Structure for the Current Period Instructions Description Edi…" at bounding box center [908, 389] width 908 height 537
click at [604, 514] on div "6 Review the Fees Structure for the Current Period Instructions Description Edi…" at bounding box center [908, 389] width 908 height 537
click at [685, 582] on div "6 Review the Fees Structure for the Current Period Instructions Description Edi…" at bounding box center [908, 389] width 908 height 537
drag, startPoint x: 697, startPoint y: 473, endPoint x: 390, endPoint y: 295, distance: 354.8
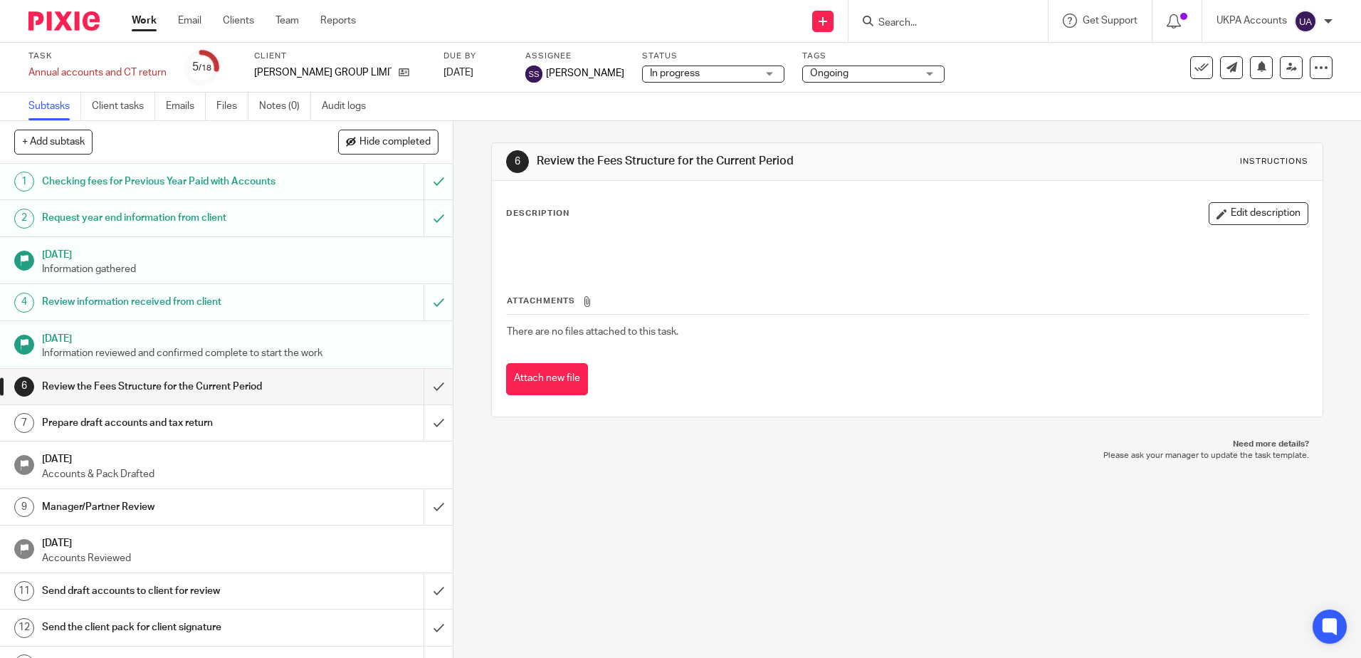
click at [697, 472] on div "6 Review the Fees Structure for the Current Period Instructions Description Edi…" at bounding box center [908, 389] width 908 height 537
click at [745, 540] on div "6 Review the Fees Structure for the Current Period Instructions Description Edi…" at bounding box center [908, 389] width 908 height 537
click at [399, 77] on icon at bounding box center [404, 72] width 11 height 11
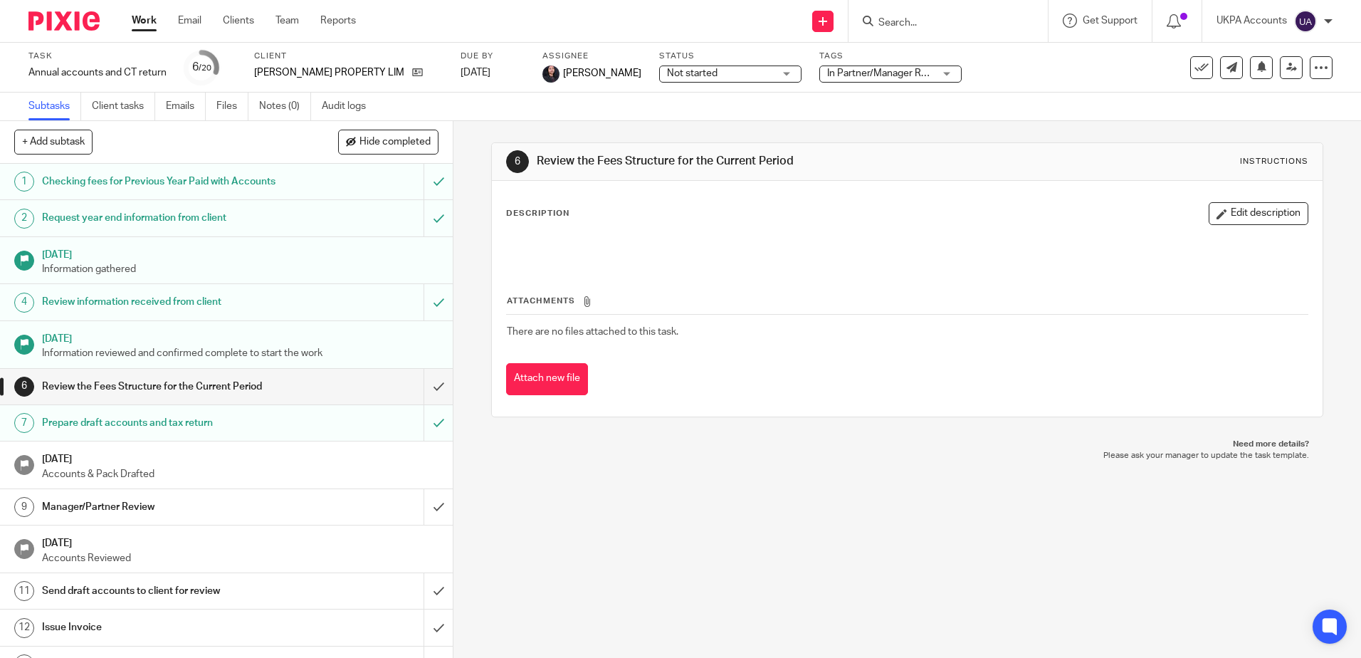
click at [668, 525] on div "6 Review the Fees Structure for the Current Period Instructions Description Edi…" at bounding box center [908, 389] width 908 height 537
click at [729, 520] on div "6 Review the Fees Structure for the Current Period Instructions Description Edi…" at bounding box center [908, 389] width 908 height 537
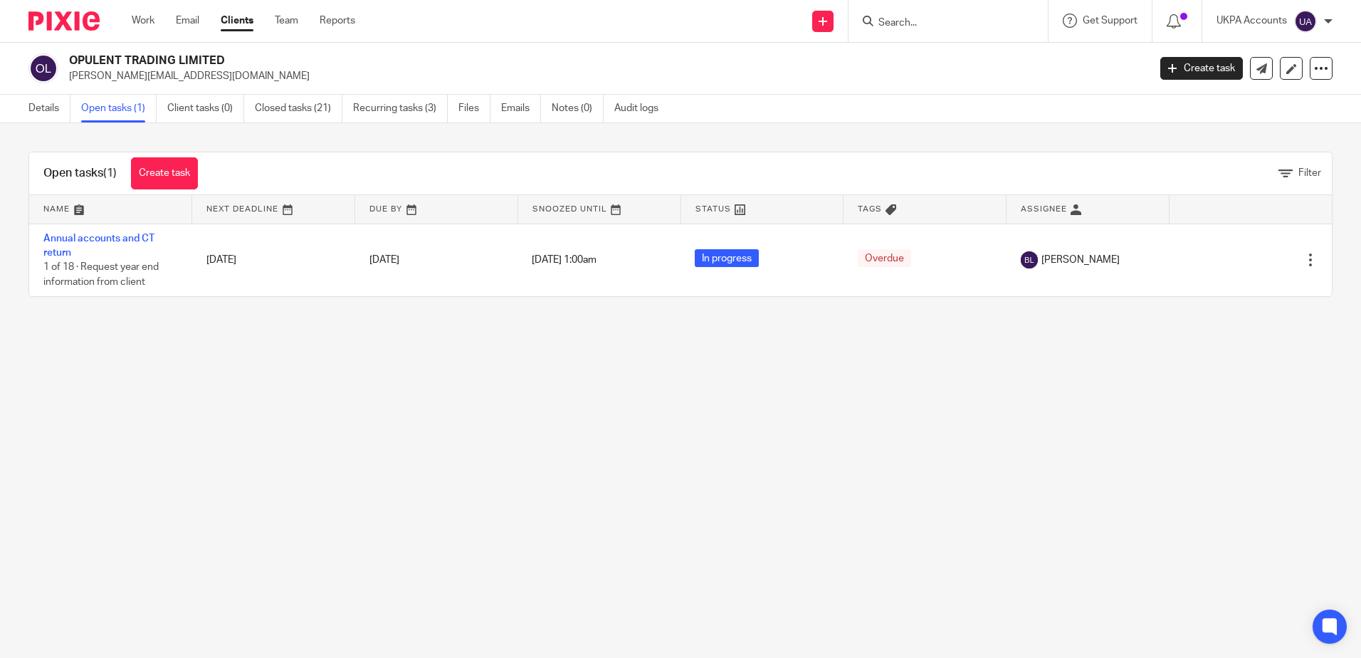
click at [117, 241] on link "Annual accounts and CT return" at bounding box center [98, 246] width 111 height 24
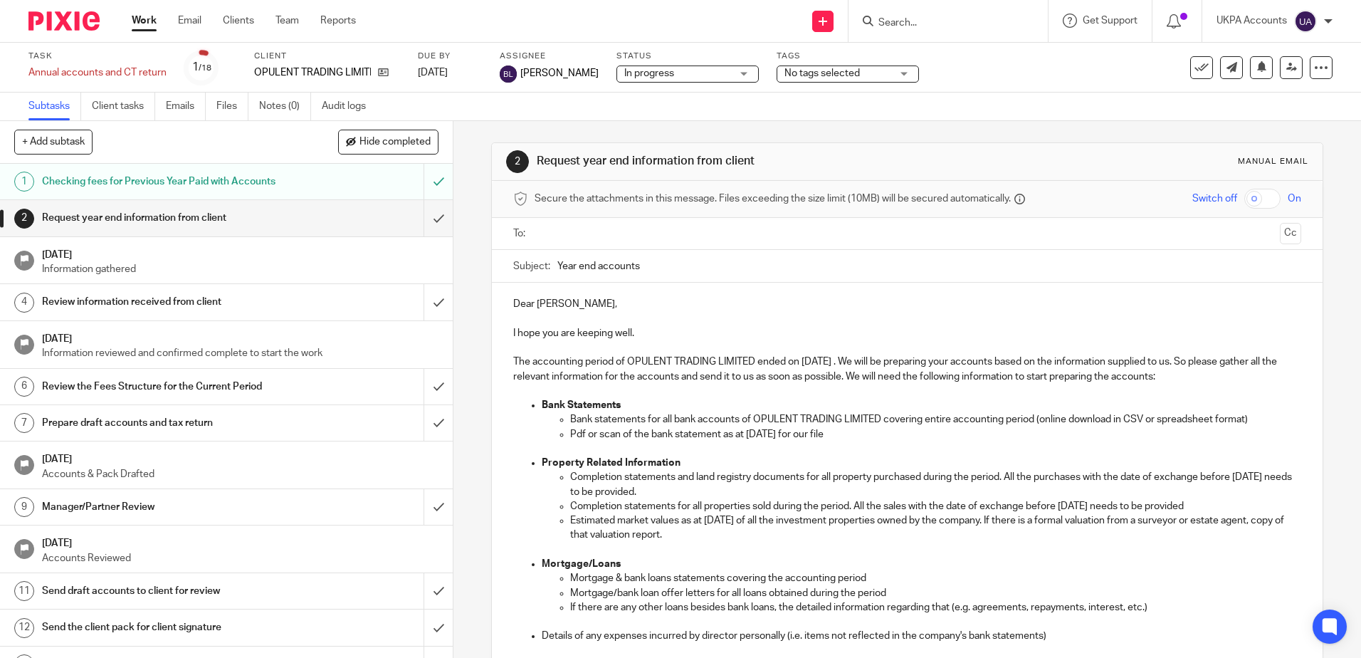
click at [466, 204] on div "2 Request year end information from client Manual email Secure the attachments …" at bounding box center [908, 389] width 908 height 537
click at [386, 73] on icon at bounding box center [383, 72] width 11 height 11
drag, startPoint x: 466, startPoint y: 185, endPoint x: 461, endPoint y: 224, distance: 39.4
click at [466, 185] on div "2 Request year end information from client Manual email Secure the attachments …" at bounding box center [908, 389] width 908 height 537
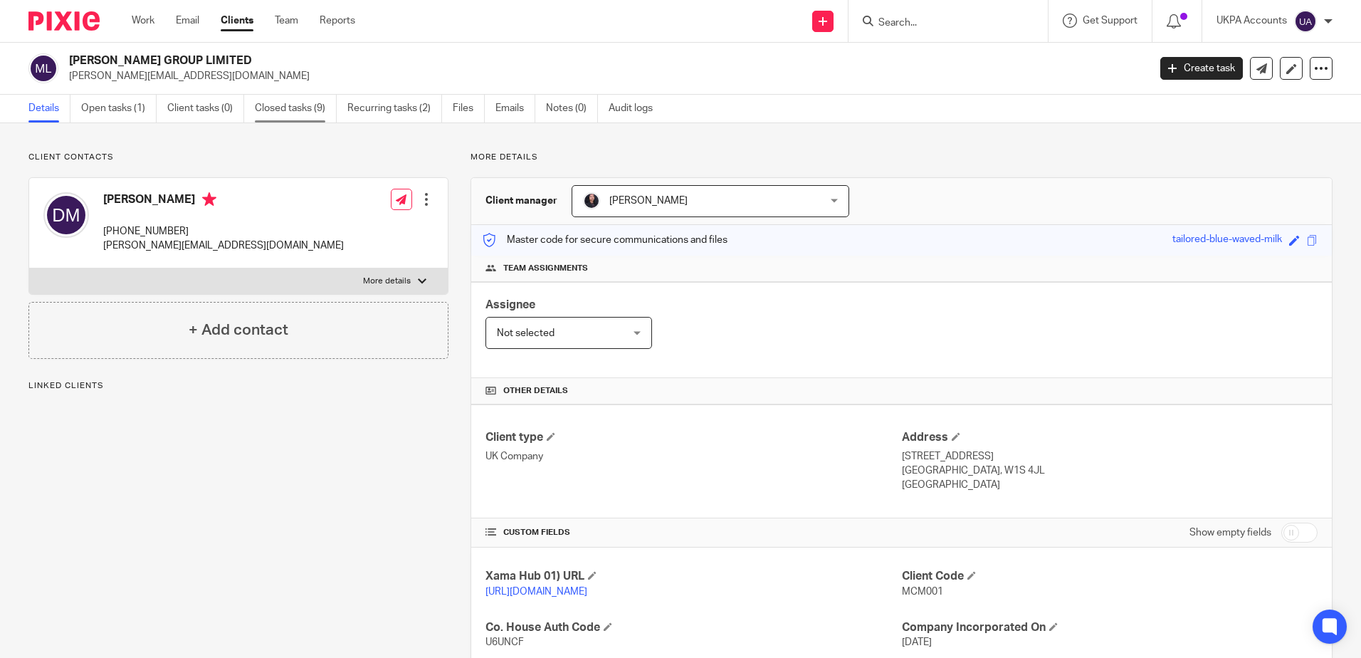
drag, startPoint x: 294, startPoint y: 108, endPoint x: 305, endPoint y: 113, distance: 12.4
click at [294, 108] on link "Closed tasks (9)" at bounding box center [296, 109] width 82 height 28
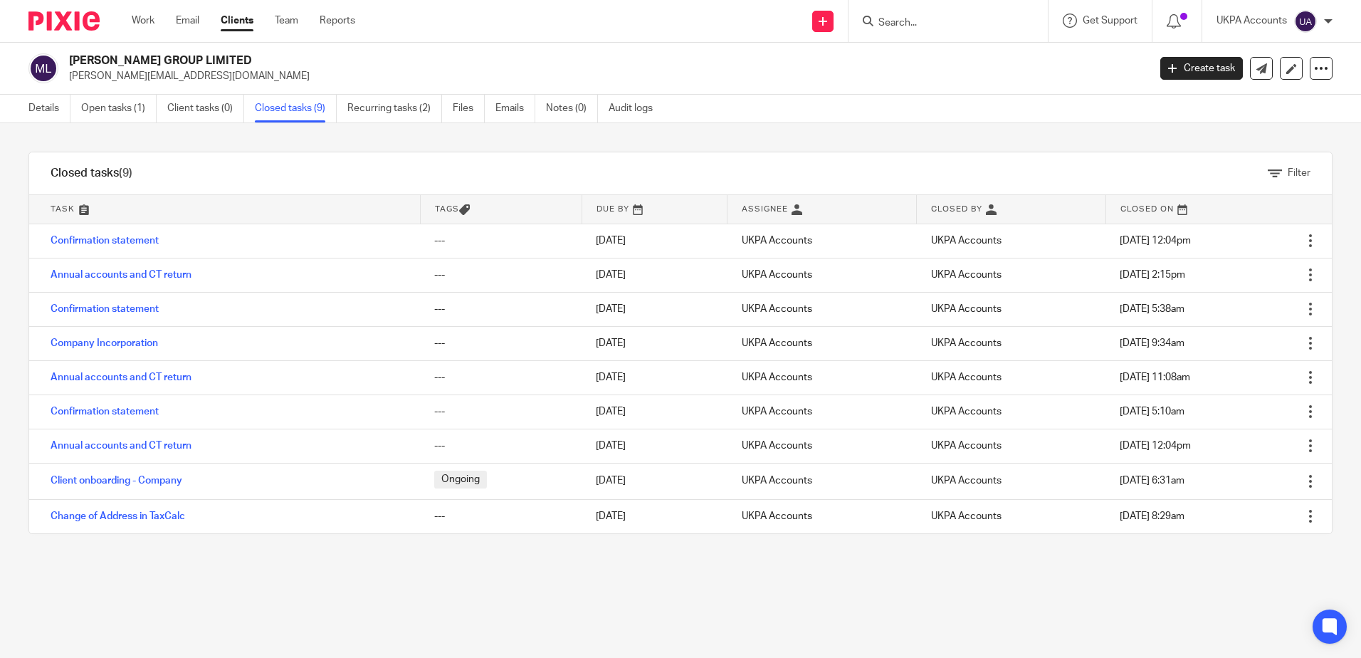
click at [323, 593] on div "Filter tasks Only show tasks matching all of these conditions 1 Task name Is Is…" at bounding box center [680, 390] width 1361 height 535
click at [753, 631] on div "Filter tasks Only show tasks matching all of these conditions 1 Task name Is Is…" at bounding box center [680, 390] width 1361 height 535
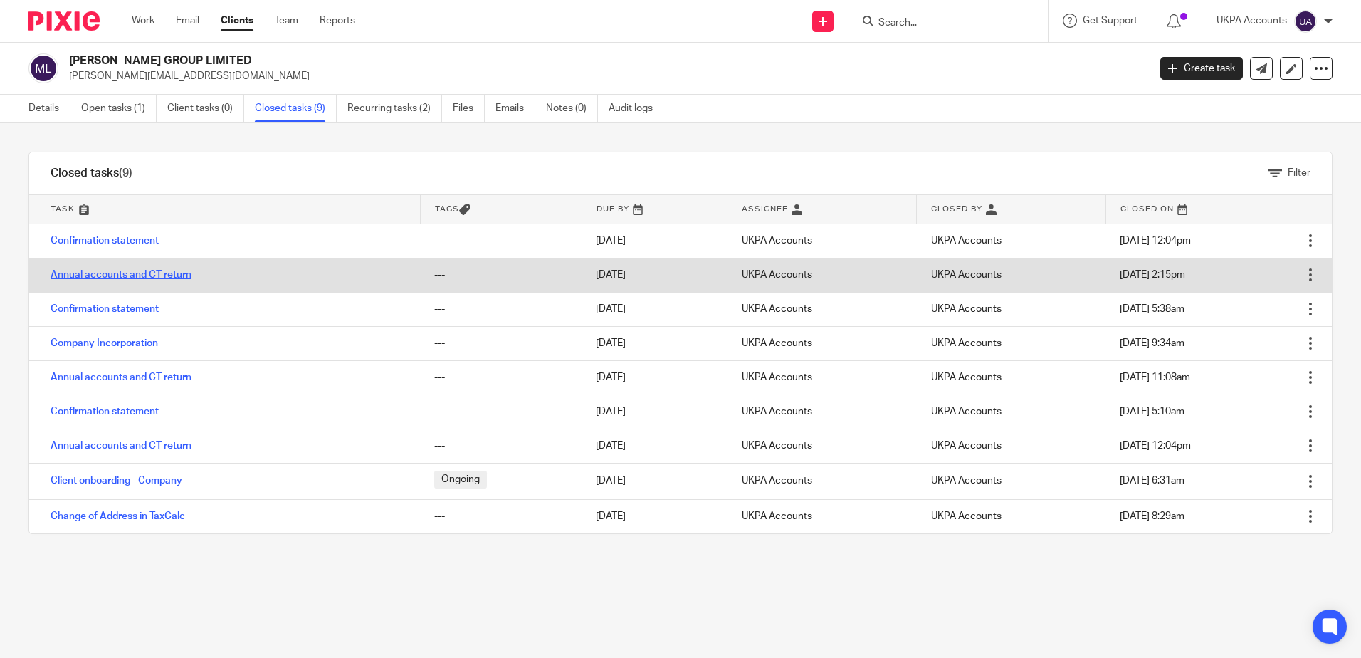
click at [150, 275] on link "Annual accounts and CT return" at bounding box center [121, 275] width 141 height 10
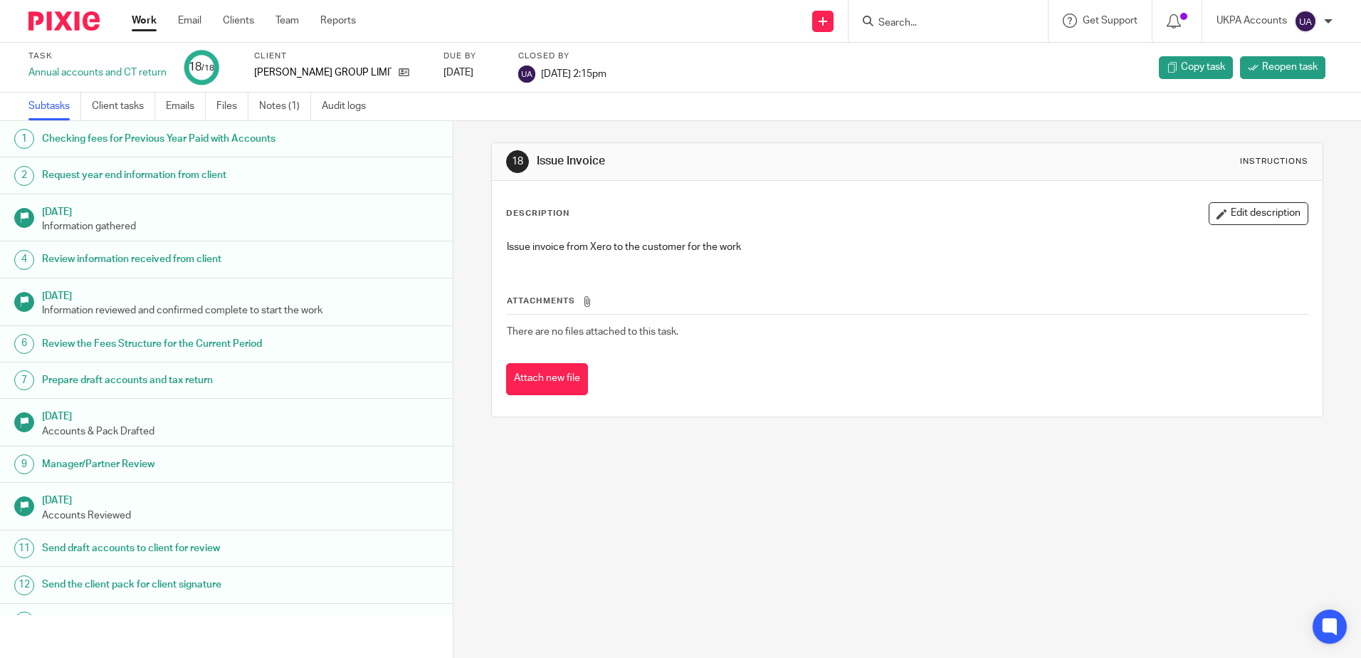
drag, startPoint x: 288, startPoint y: 101, endPoint x: 562, endPoint y: 498, distance: 482.3
click at [289, 101] on link "Notes (1)" at bounding box center [285, 107] width 52 height 28
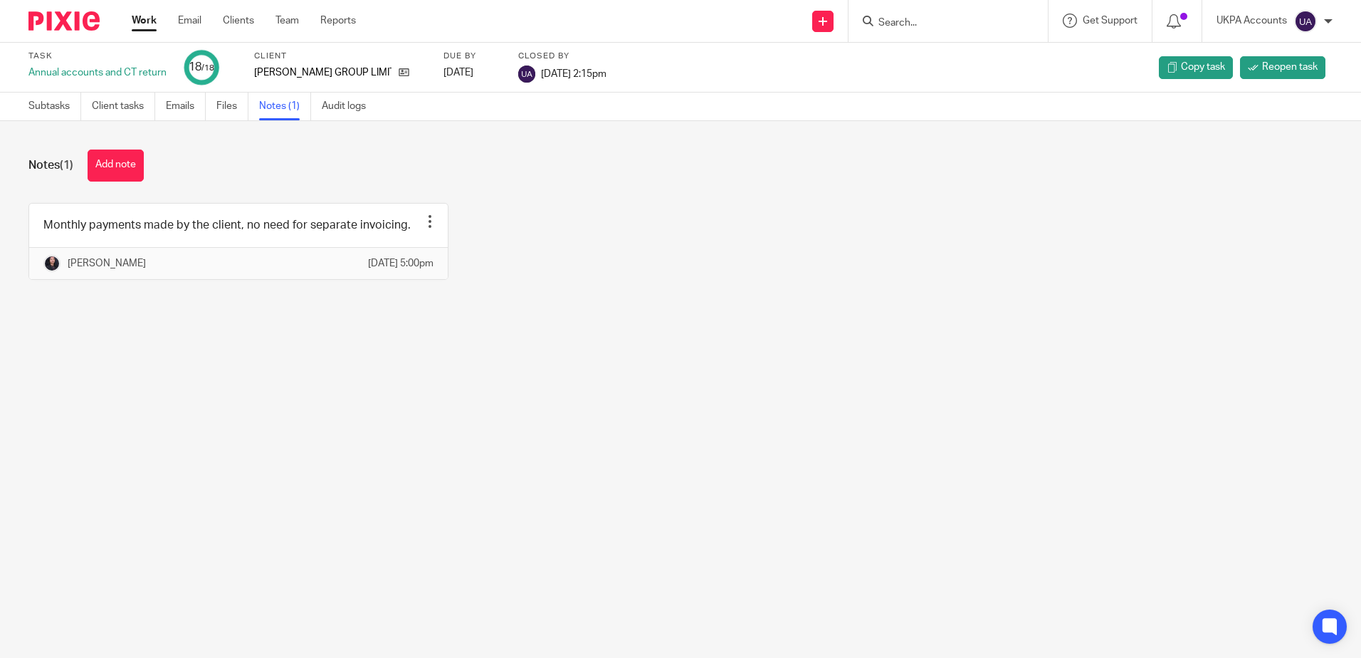
drag, startPoint x: 604, startPoint y: 480, endPoint x: 152, endPoint y: 342, distance: 472.1
click at [601, 480] on main "Task Annual accounts and CT return 18 /18 Client MCMULLAN GROUP LIMITED Due by …" at bounding box center [680, 329] width 1361 height 658
click at [545, 417] on main "Task Annual accounts and CT return 18 /18 Client MCMULLAN GROUP LIMITED Due by …" at bounding box center [680, 329] width 1361 height 658
click at [962, 397] on main "Task Annual accounts and CT return 18 /18 Client MCMULLAN GROUP LIMITED Due by …" at bounding box center [680, 329] width 1361 height 658
click at [914, 21] on input "Search" at bounding box center [941, 23] width 128 height 13
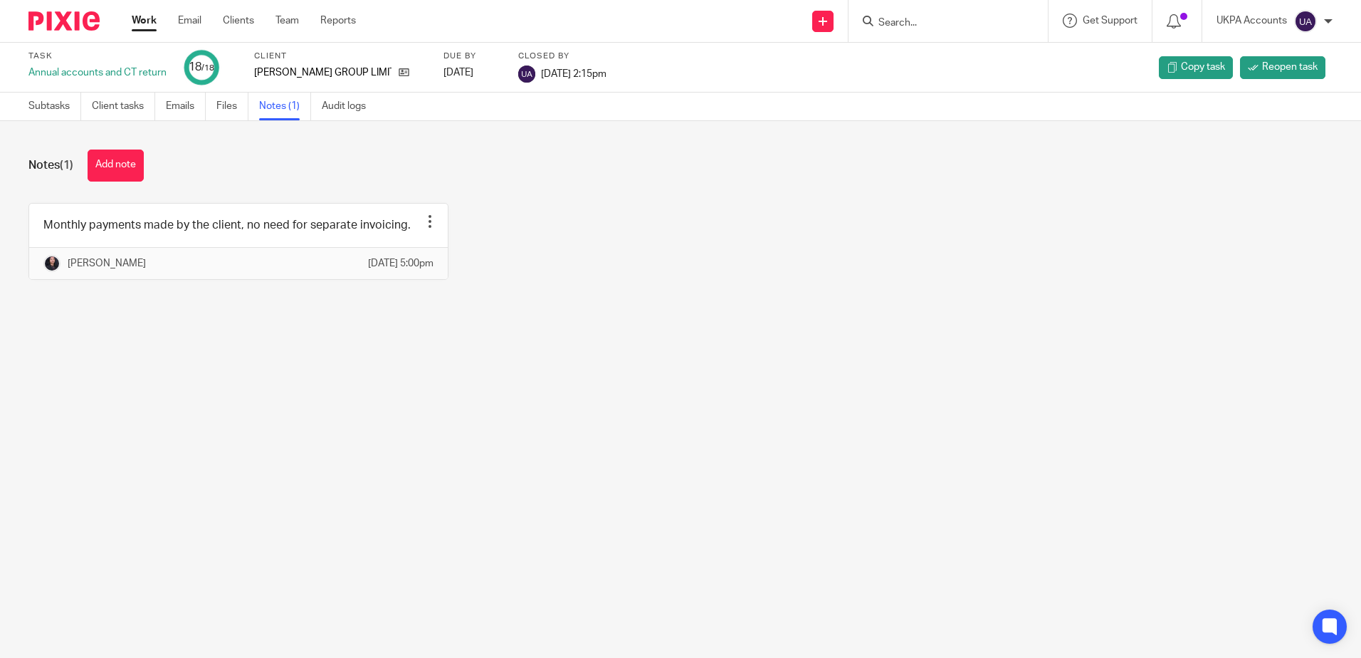
paste input "Dupraz"
type input "Dupraz"
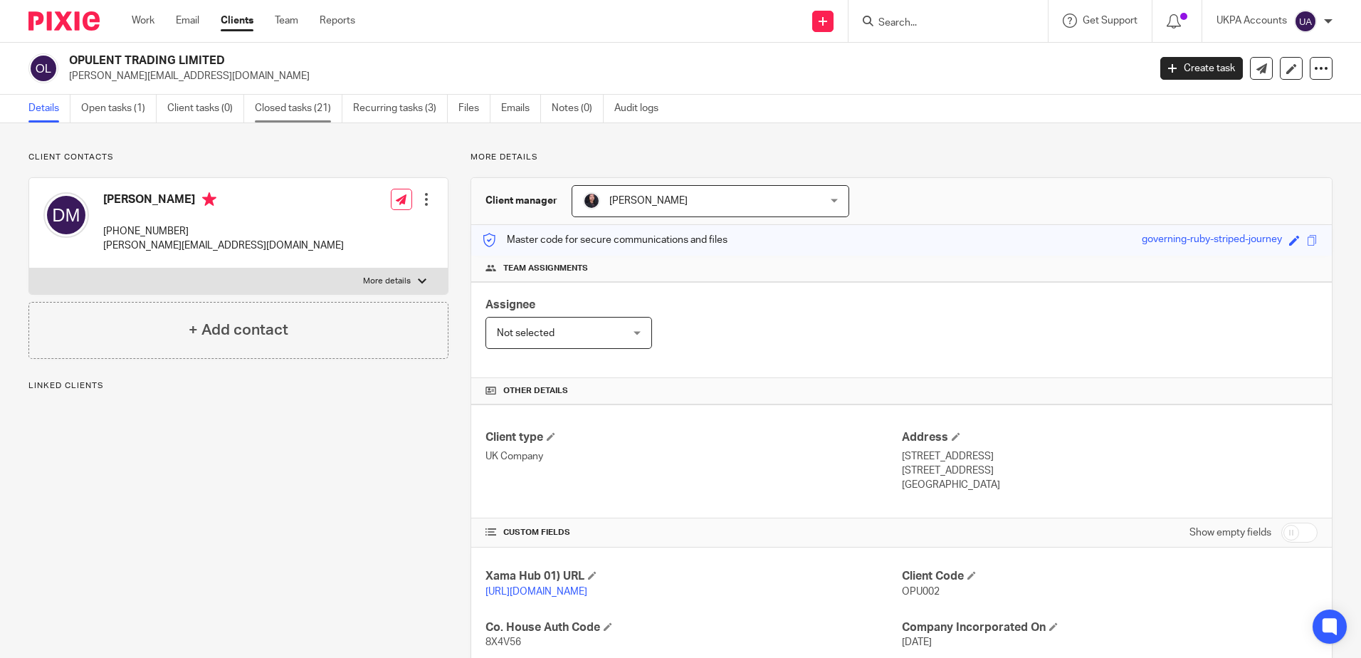
drag, startPoint x: 299, startPoint y: 99, endPoint x: 310, endPoint y: 115, distance: 19.4
click at [299, 99] on link "Closed tasks (21)" at bounding box center [299, 109] width 88 height 28
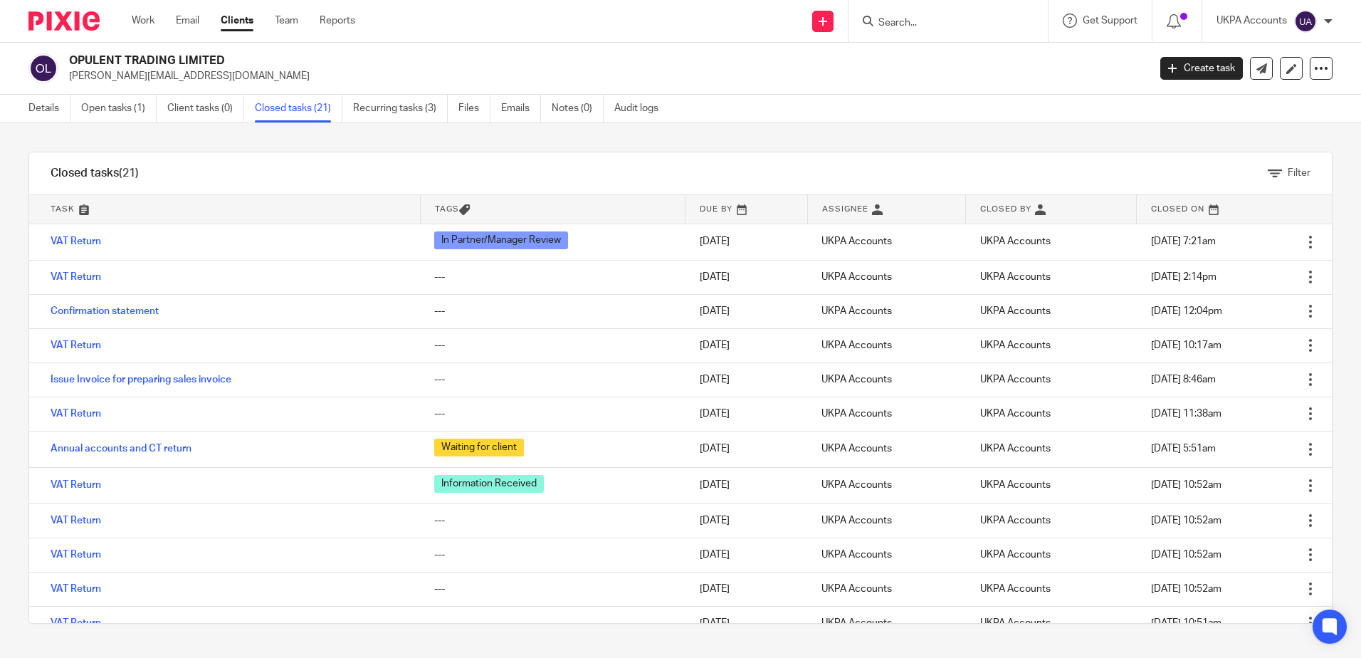
click at [467, 146] on div "Filter tasks Only show tasks matching all of these conditions 1 Task name Is Is…" at bounding box center [680, 390] width 1361 height 535
click at [910, 25] on input "Search" at bounding box center [941, 23] width 128 height 13
paste input "Charm Newco Ltd"
type input "Charm Newco Ltd"
click at [942, 64] on link at bounding box center [994, 61] width 241 height 33
